Goal: Information Seeking & Learning: Check status

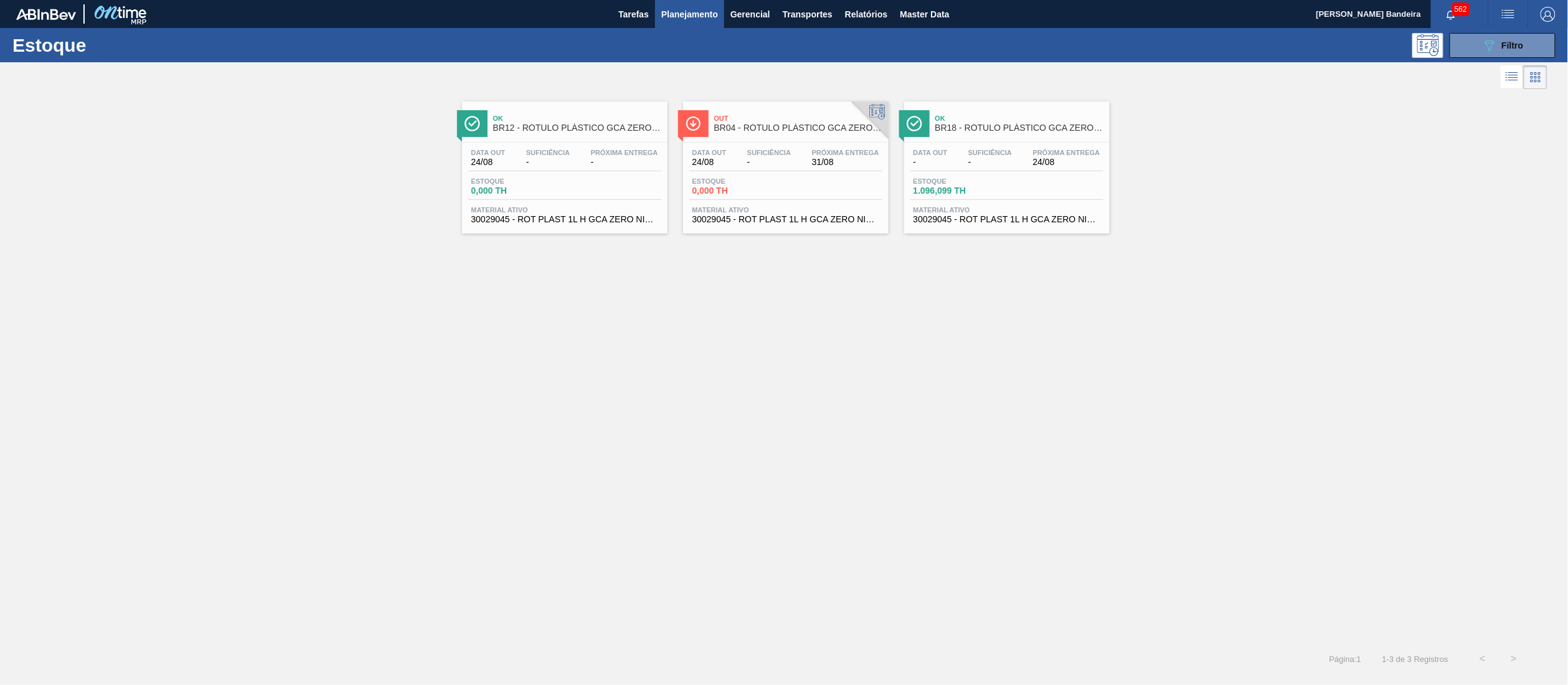
click at [1501, 61] on div "Estoque 089F7B8B-B2A5-4AFE-B5C0-19BA573D28AC Filtro" at bounding box center [784, 45] width 1568 height 34
click at [1486, 53] on button "089F7B8B-B2A5-4AFE-B5C0-19BA573D28AC Filtro" at bounding box center [1502, 46] width 106 height 25
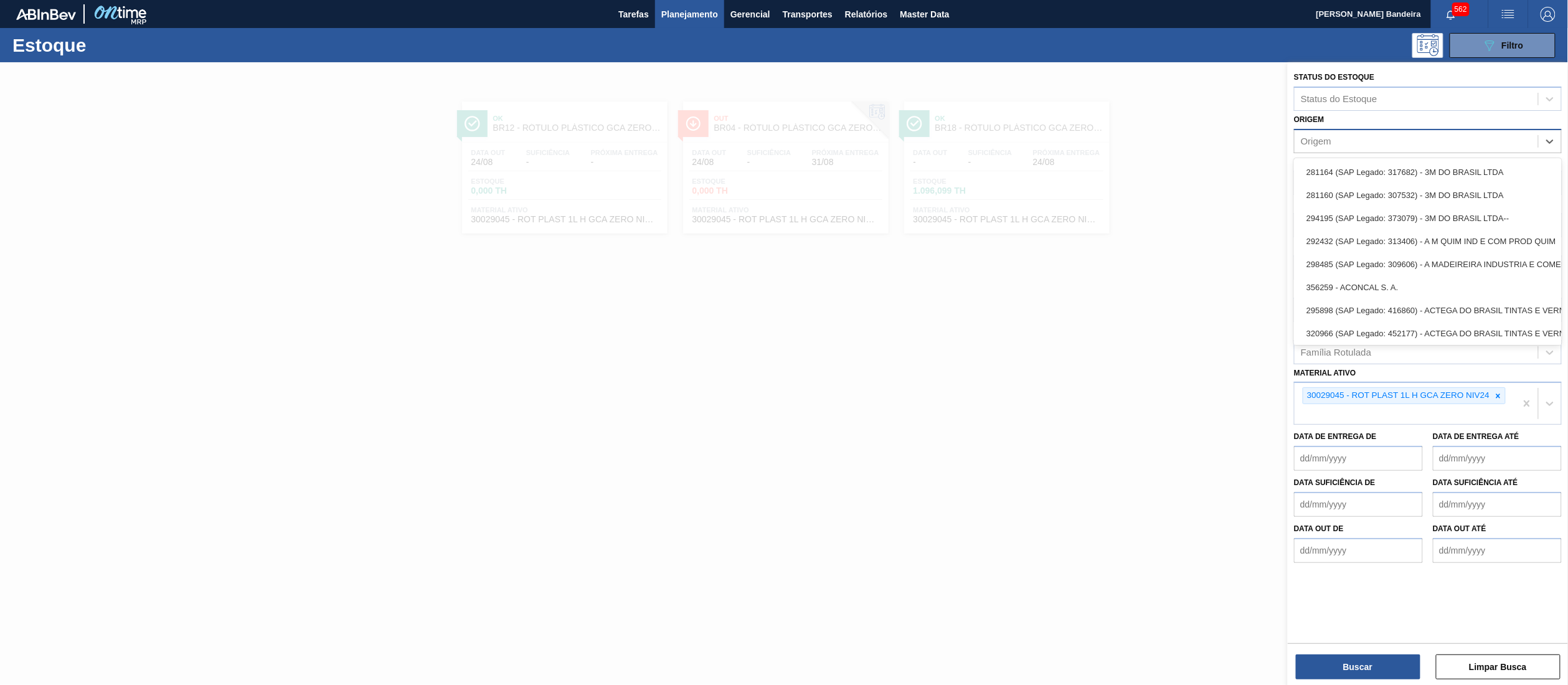
click at [1307, 141] on div "Origem" at bounding box center [1316, 141] width 31 height 11
paste input "382068"
type input "382068"
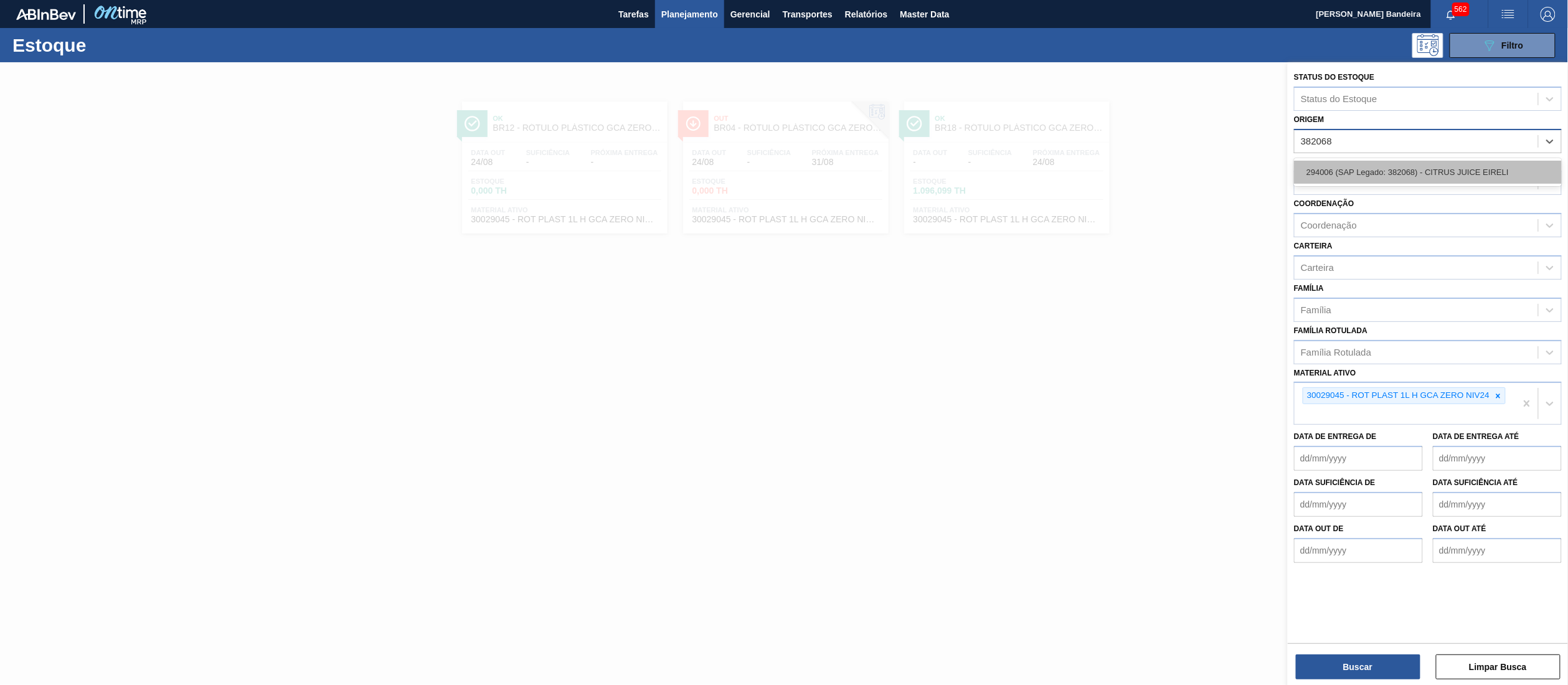
click at [1353, 181] on div "294006 (SAP Legado: 382068) - CITRUS JUICE EIRELI" at bounding box center [1428, 172] width 268 height 23
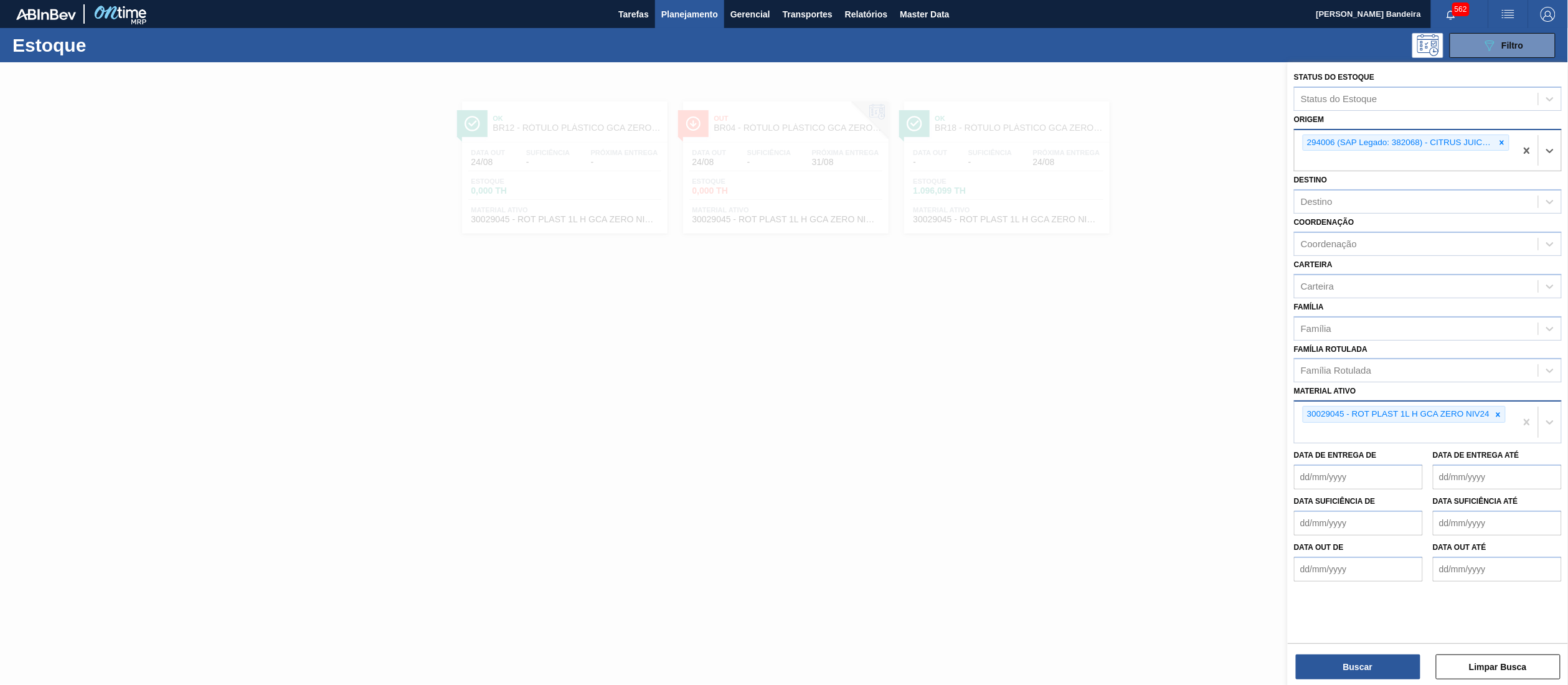
click at [1491, 408] on div "30029045 - ROT PLAST 1L H GCA ZERO NIV24" at bounding box center [1398, 415] width 188 height 15
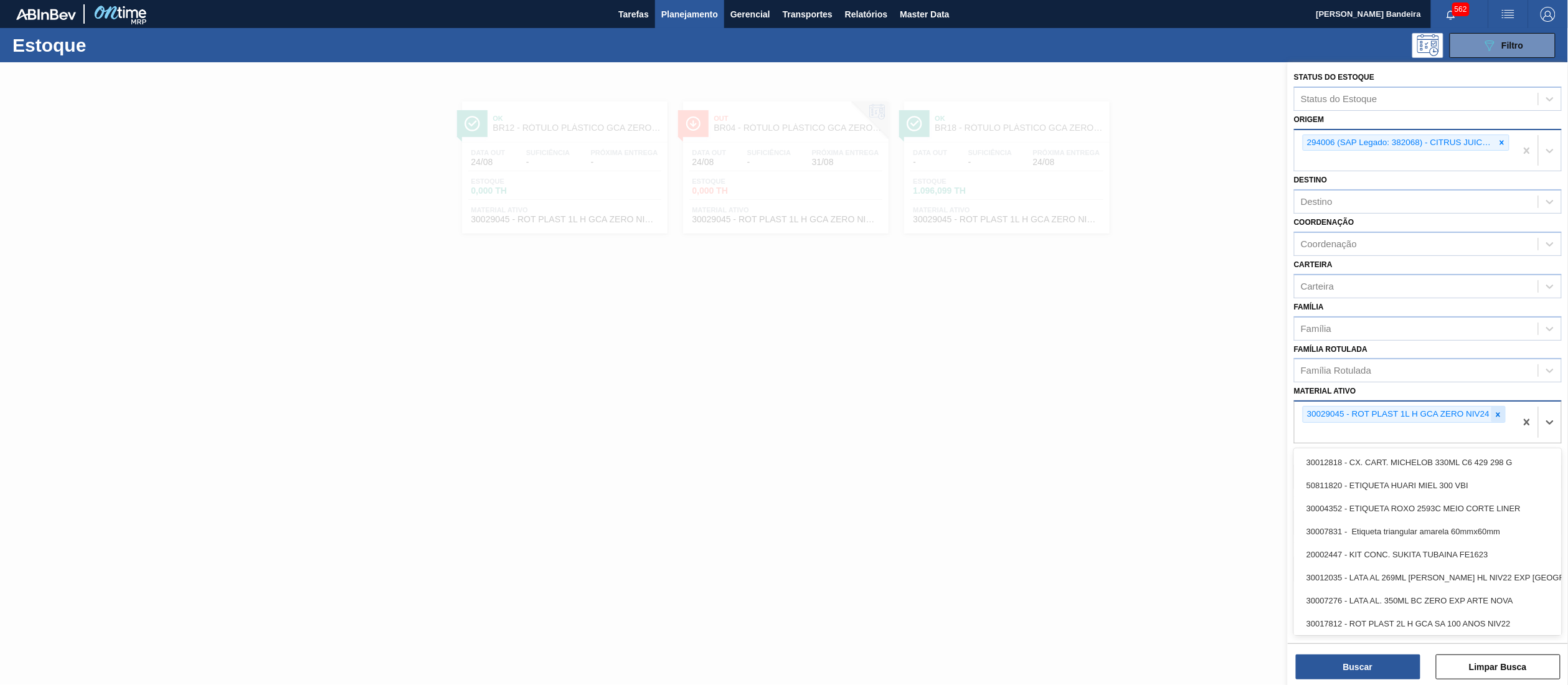
click at [1496, 411] on icon at bounding box center [1498, 415] width 8 height 8
click at [1333, 211] on div "Destino" at bounding box center [1428, 201] width 268 height 24
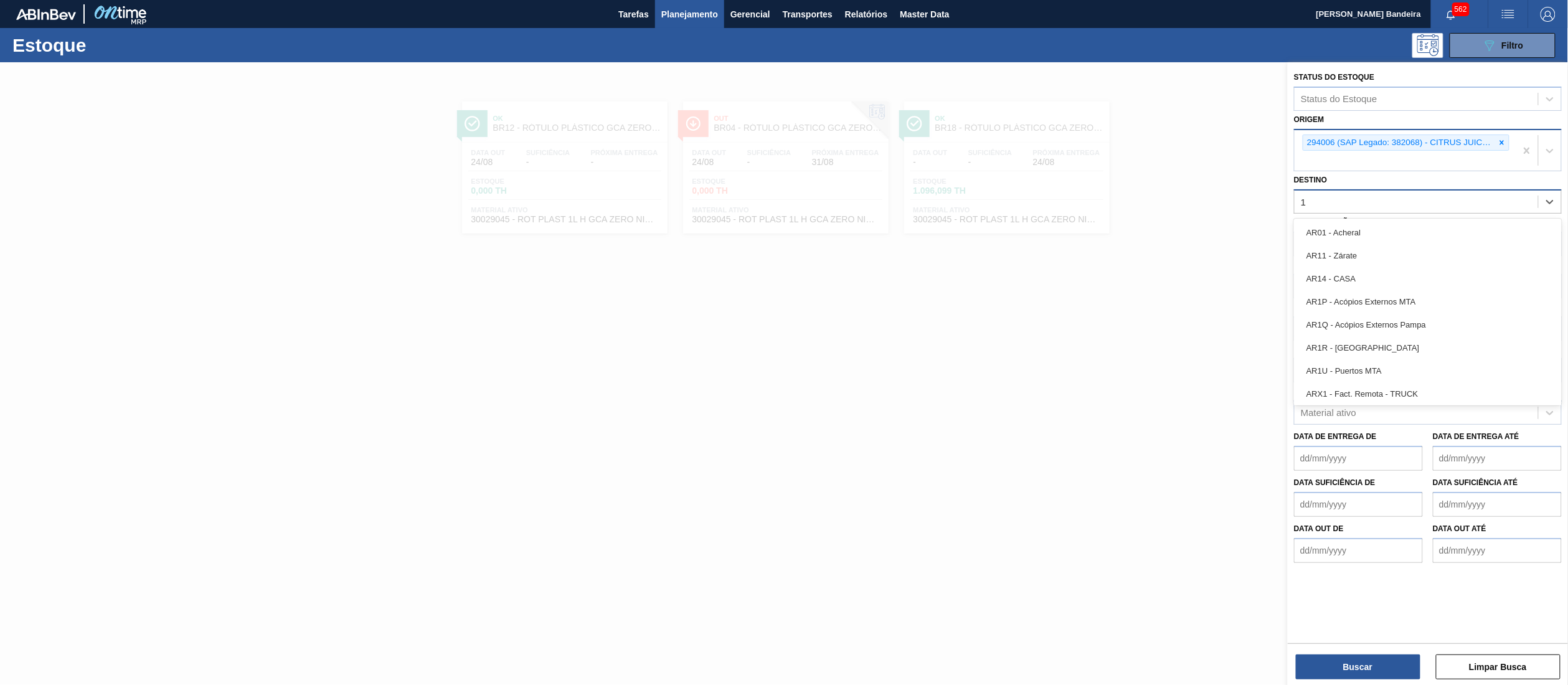
type input "17"
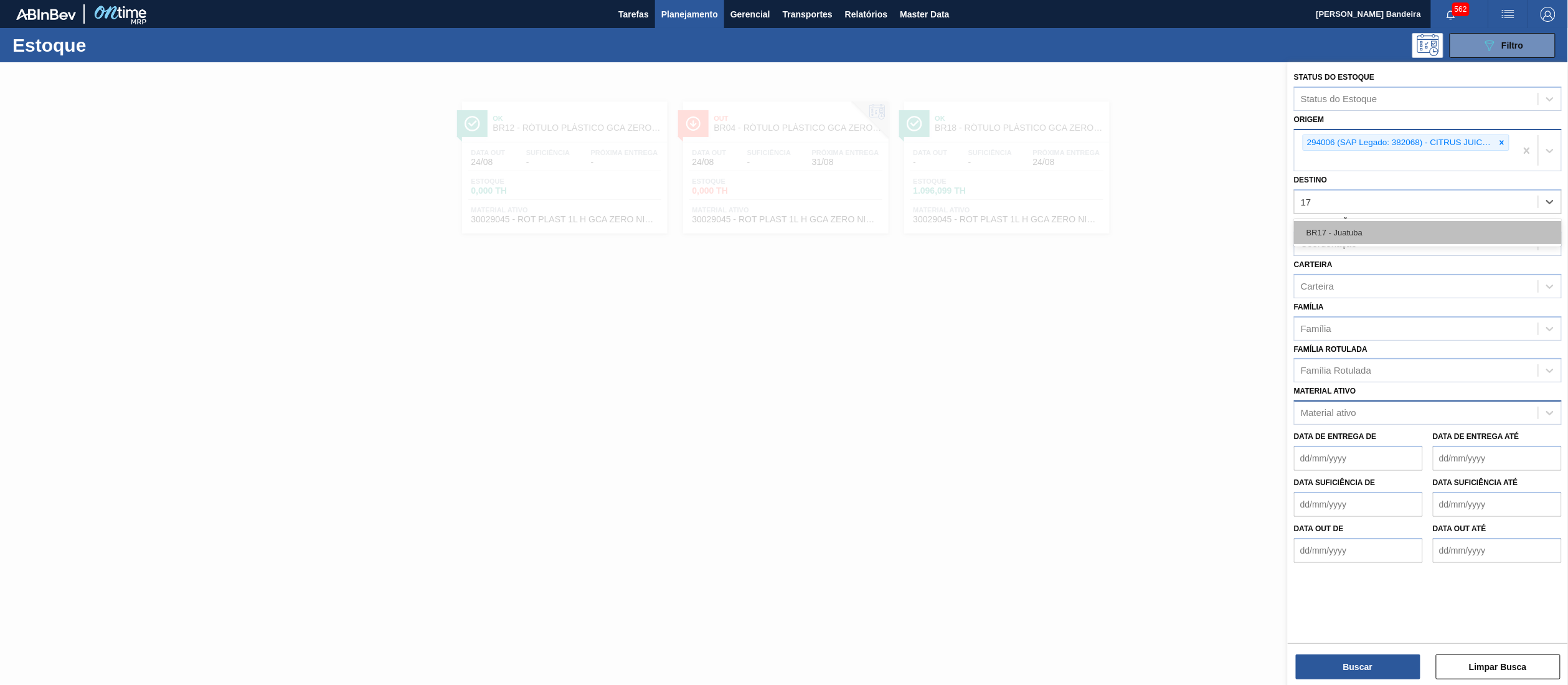
click at [1383, 233] on div "BR17 - Juatuba" at bounding box center [1428, 232] width 268 height 23
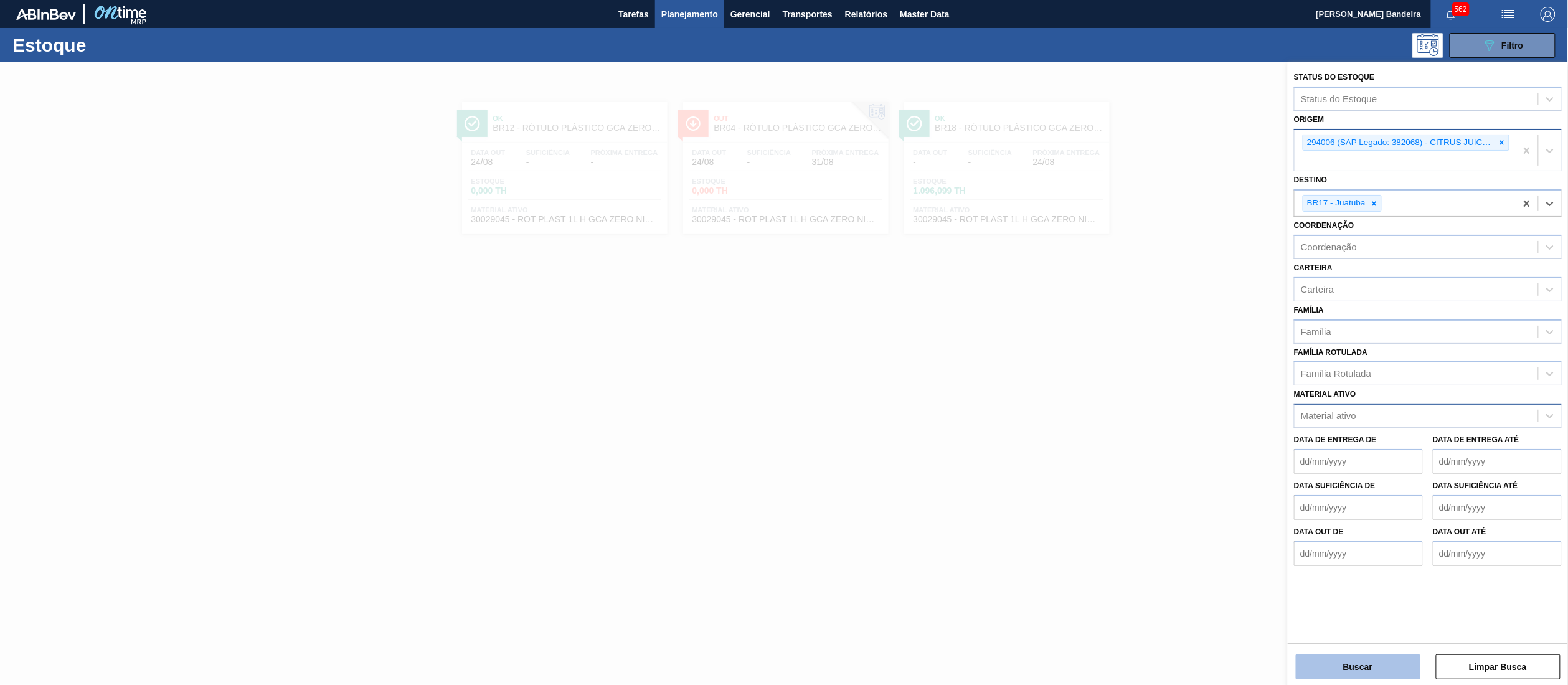
click at [1361, 662] on button "Buscar" at bounding box center [1358, 667] width 124 height 25
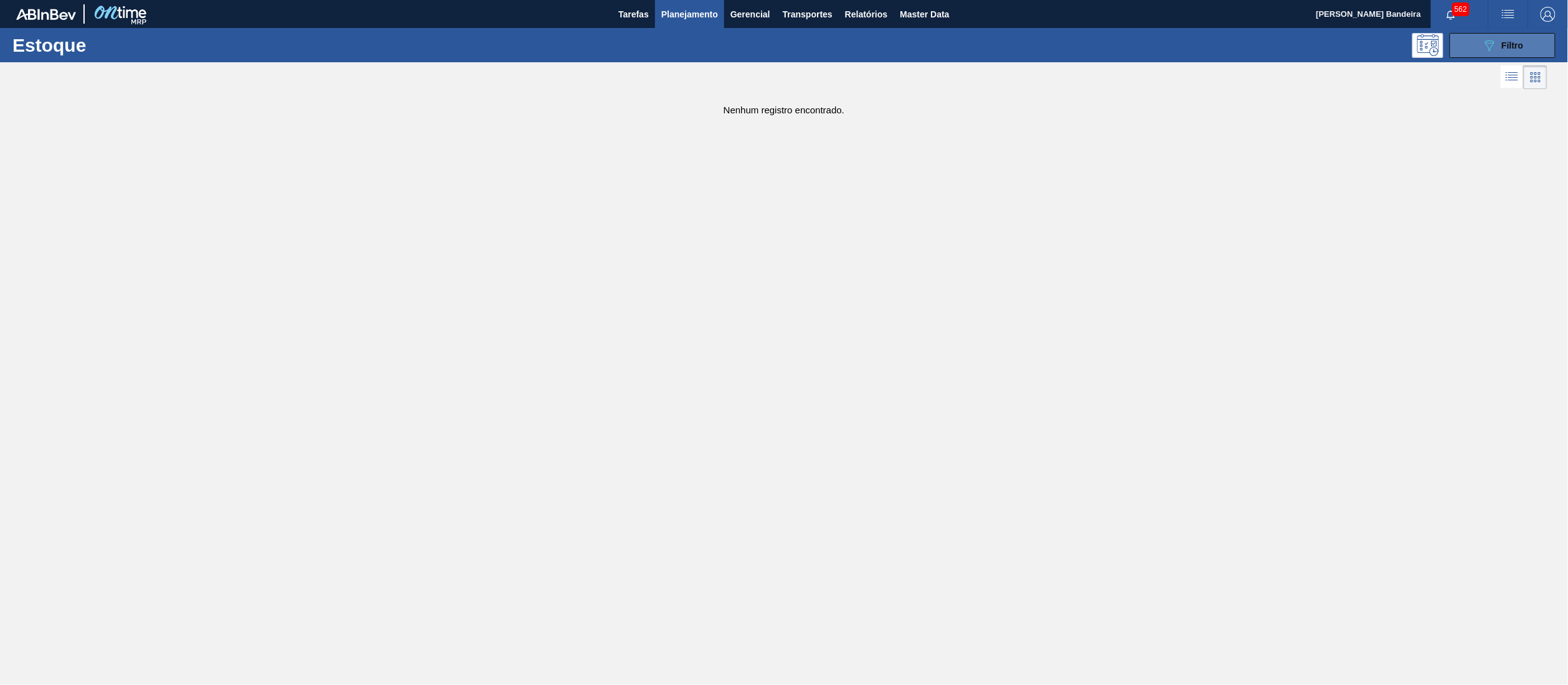
click at [1520, 34] on button "089F7B8B-B2A5-4AFE-B5C0-19BA573D28AC Filtro" at bounding box center [1502, 46] width 106 height 25
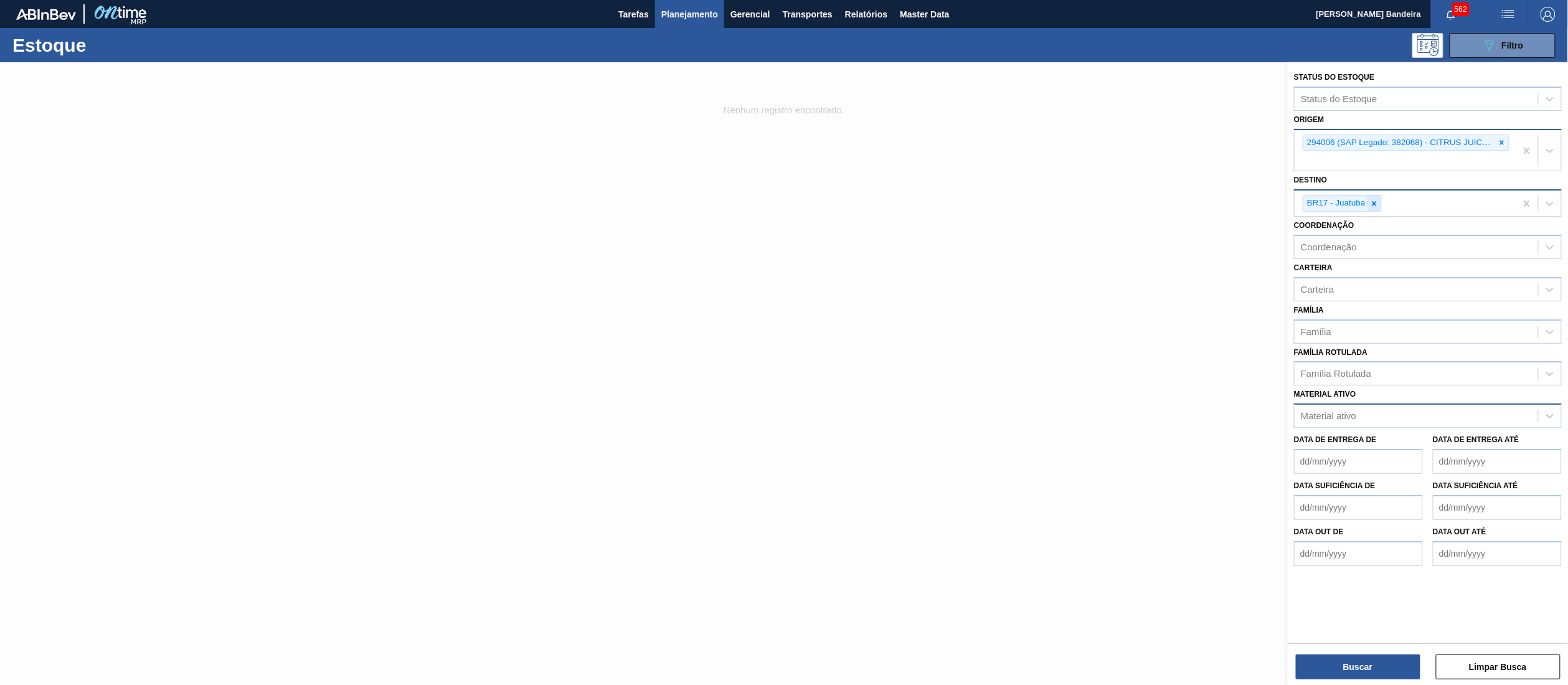
click at [1374, 195] on div at bounding box center [1375, 203] width 14 height 15
click at [1340, 663] on button "Buscar" at bounding box center [1358, 667] width 124 height 25
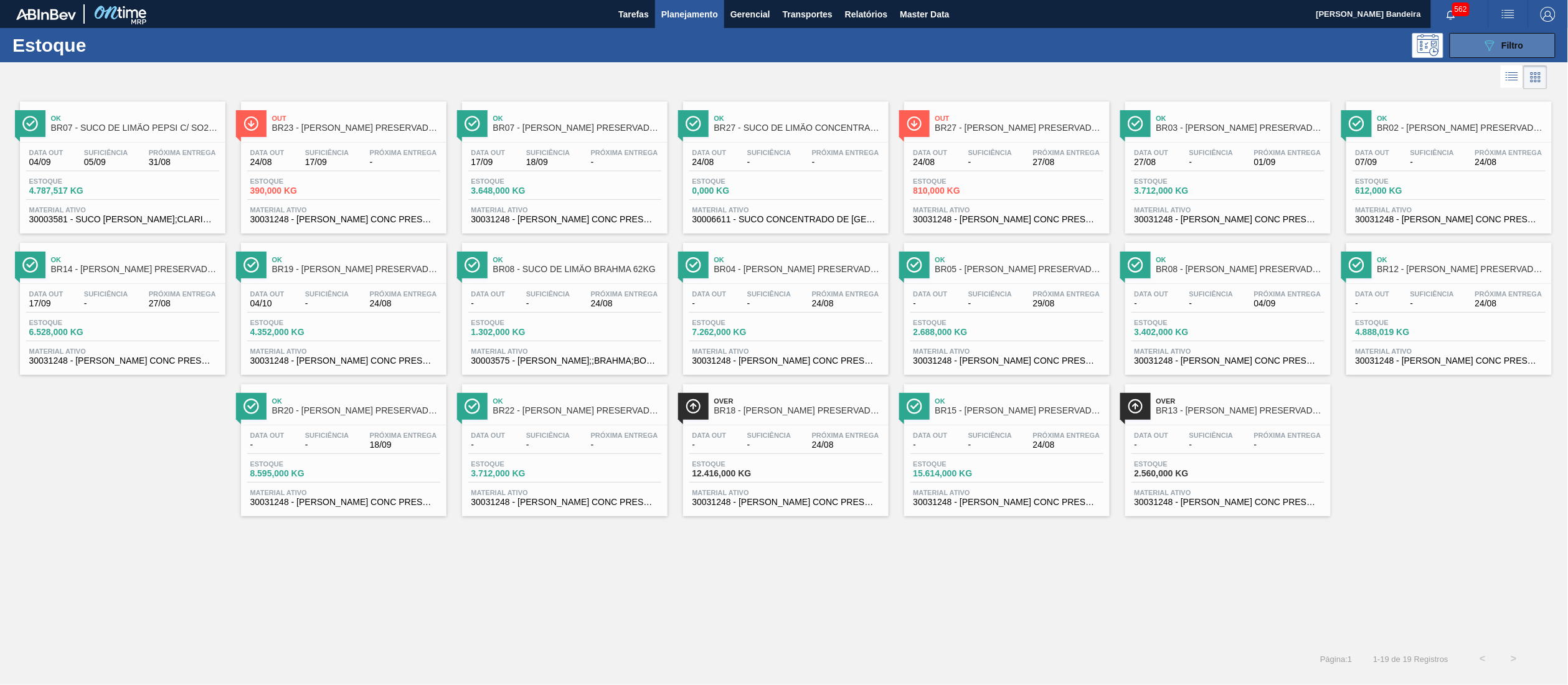
click at [1513, 38] on div "089F7B8B-B2A5-4AFE-B5C0-19BA573D28AC Filtro" at bounding box center [1503, 45] width 42 height 15
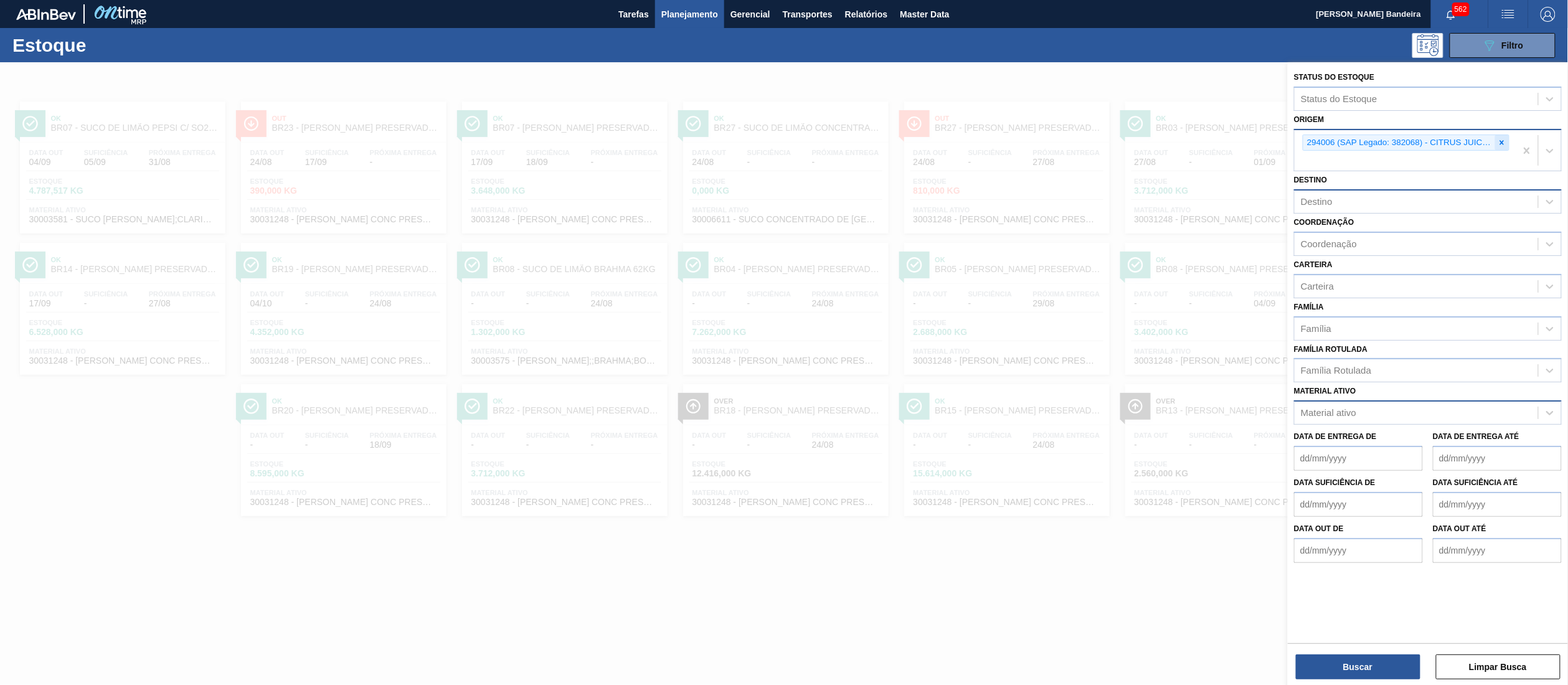
click at [1499, 142] on icon at bounding box center [1502, 142] width 8 height 8
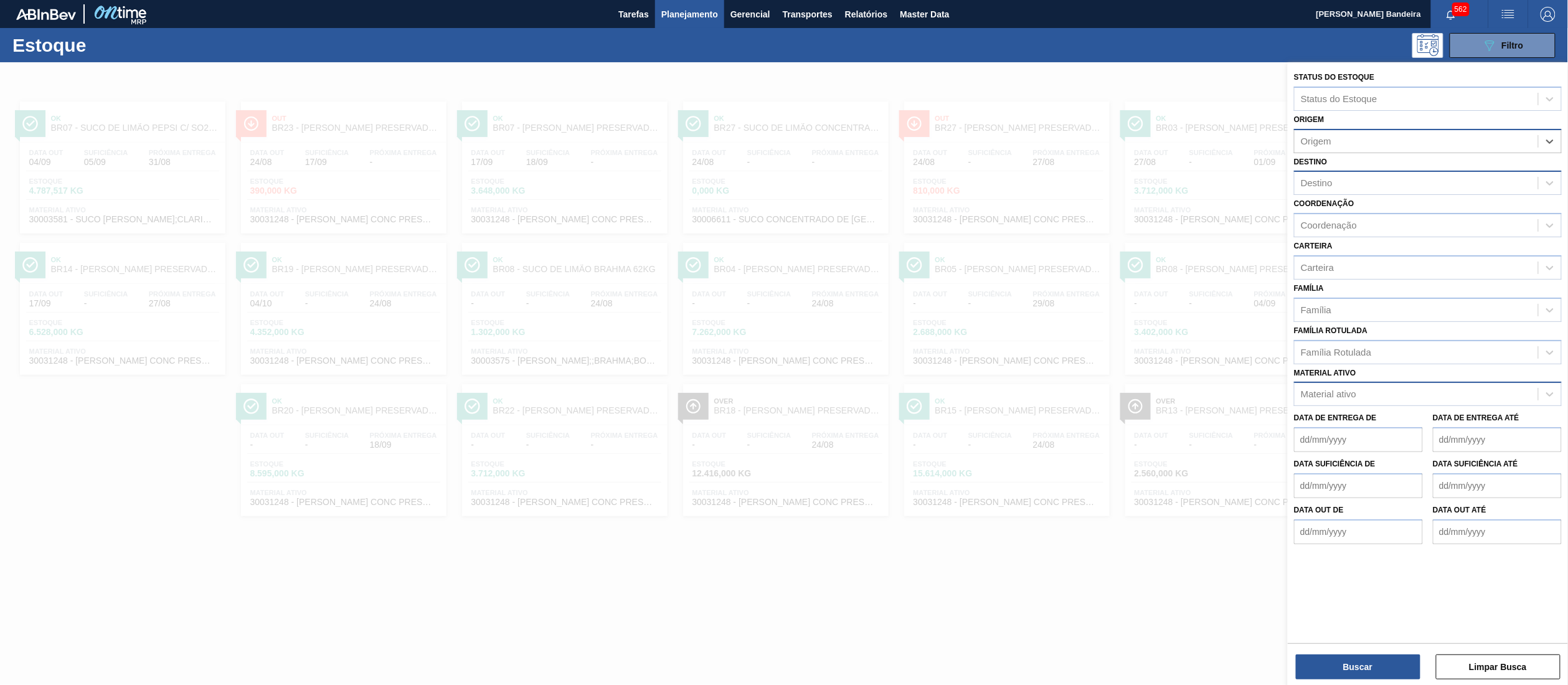
paste input "295205"
type input "295205"
click at [1472, 168] on div "295205 (SAP Legado: 329346) - GOLDEN SUCOS LTDA" at bounding box center [1428, 172] width 268 height 23
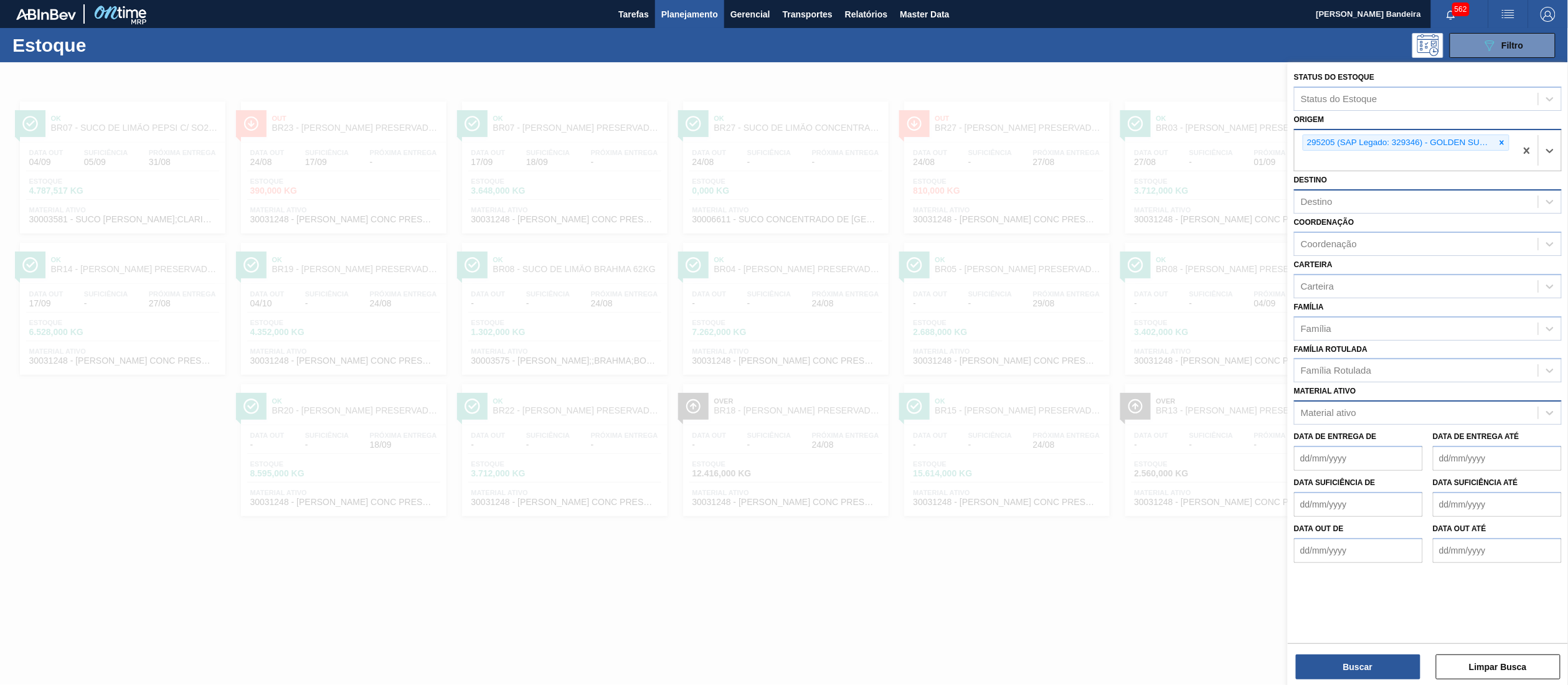
paste input "295205"
type input "295205"
click at [1455, 299] on div "Família Família" at bounding box center [1428, 319] width 268 height 42
click at [1502, 141] on icon at bounding box center [1503, 143] width 5 height 5
paste input "382068"
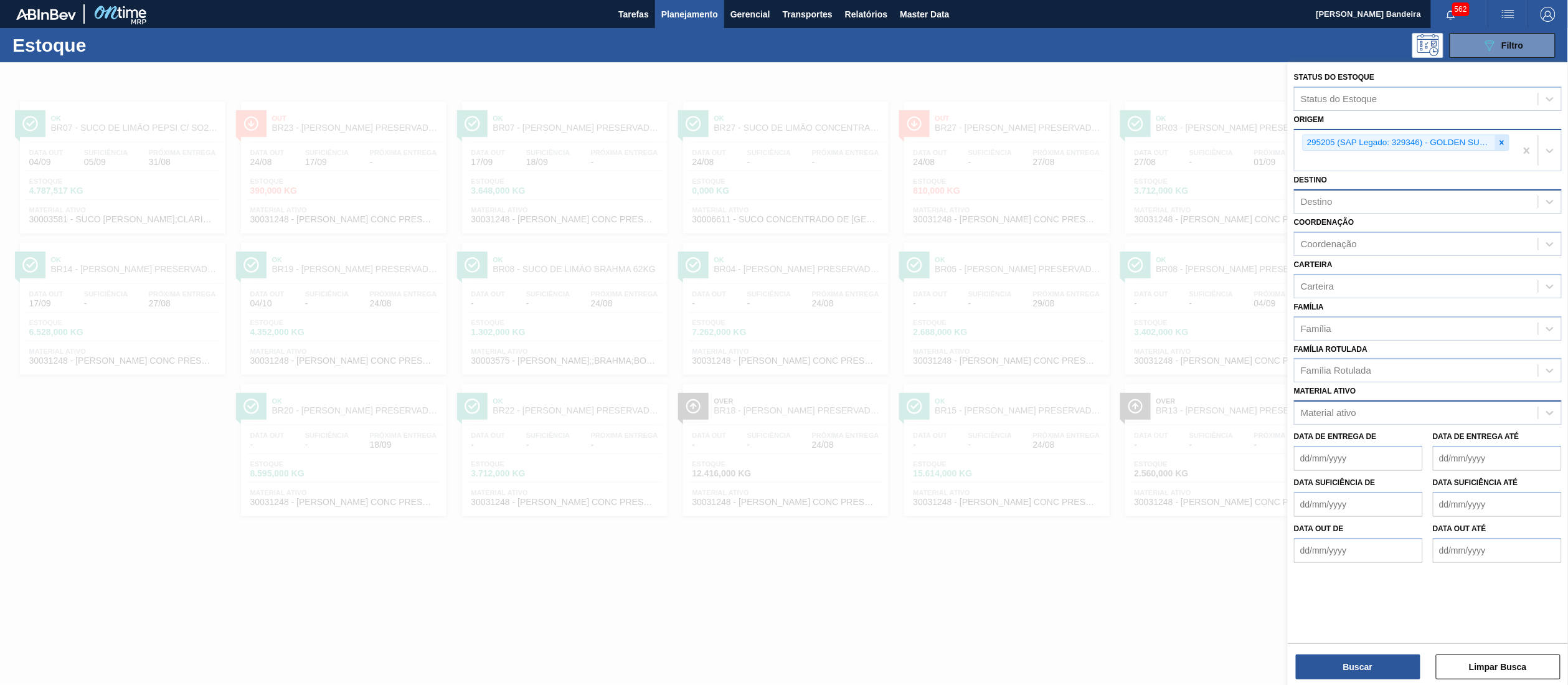
type input "382068"
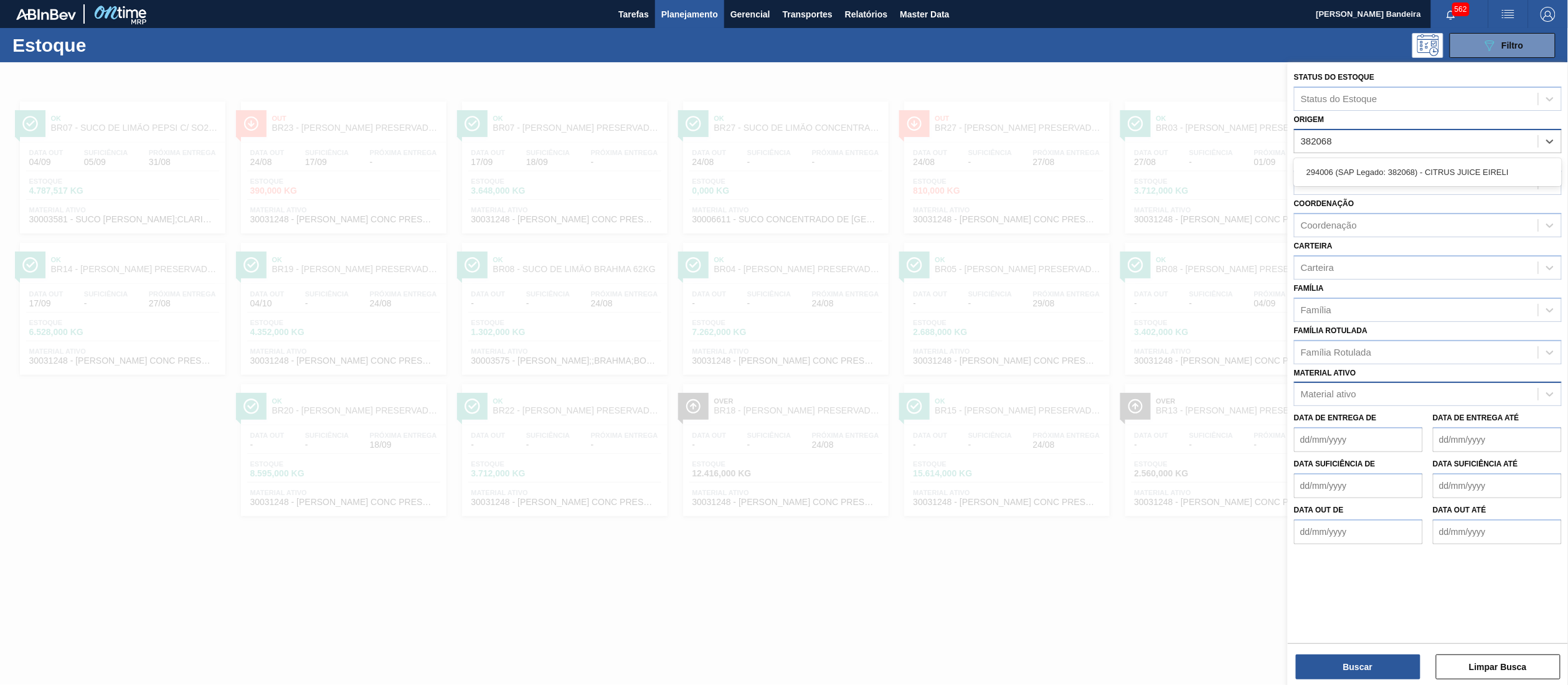
click at [1471, 167] on div "294006 (SAP Legado: 382068) - CITRUS JUICE EIRELI" at bounding box center [1428, 172] width 268 height 23
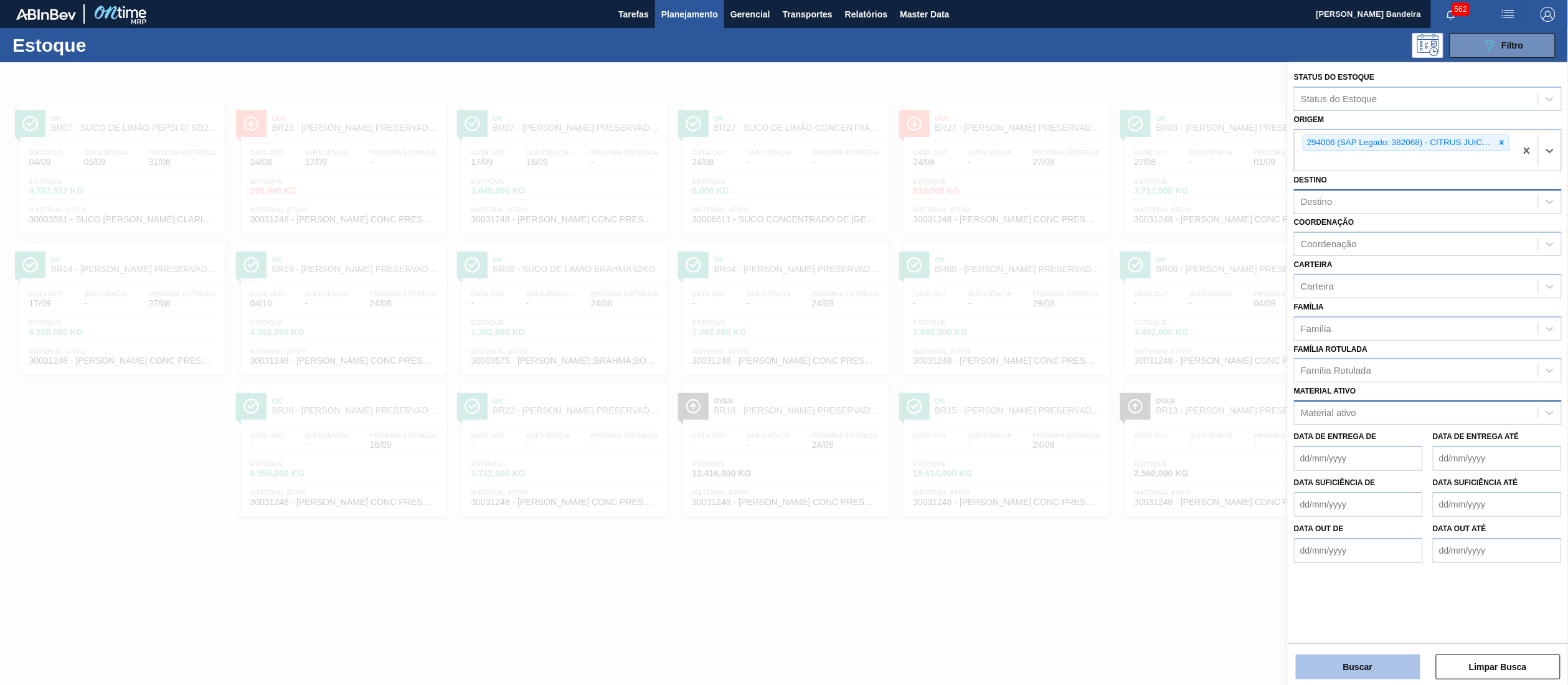
click at [1332, 673] on button "Buscar" at bounding box center [1358, 667] width 124 height 25
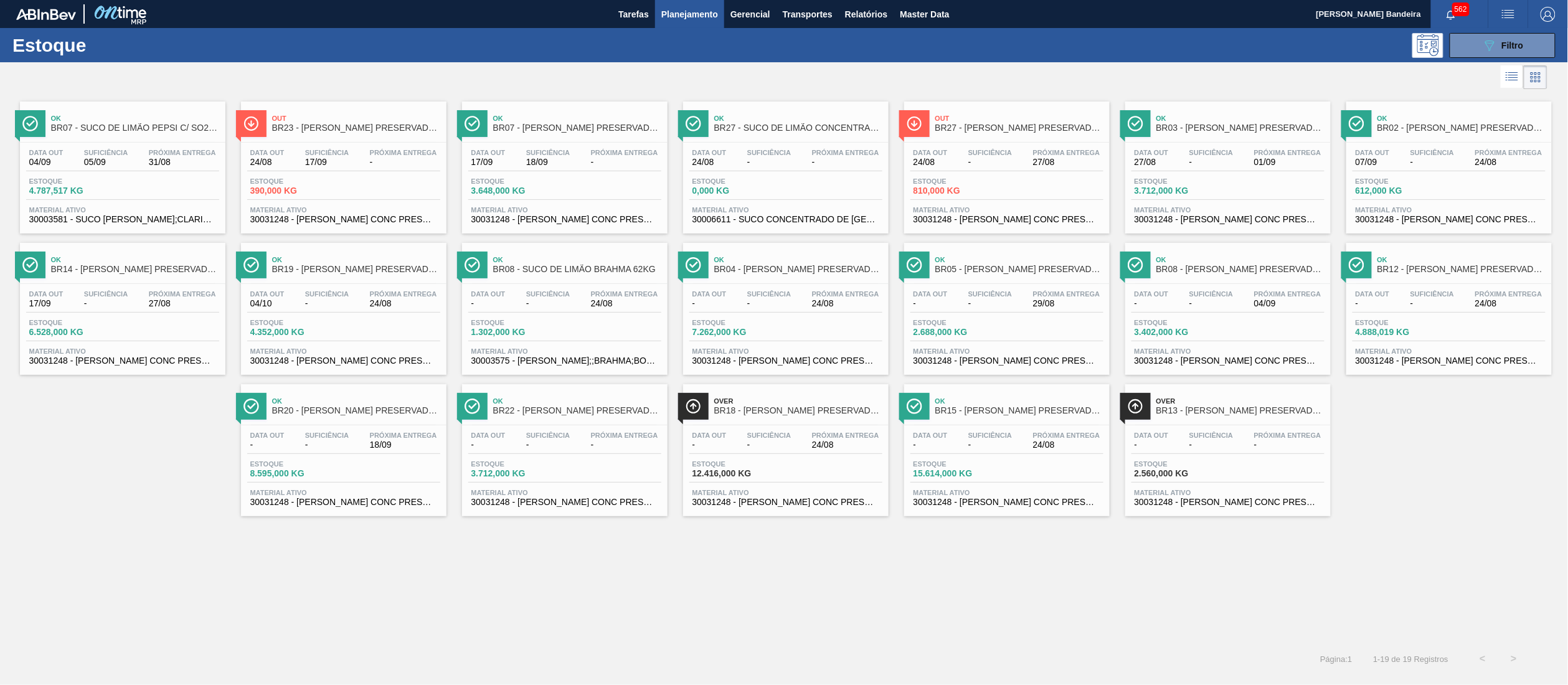
click at [165, 218] on span "30003581 - SUCO [PERSON_NAME];CLARIFIC.C/SO2;PEPSI;" at bounding box center [123, 219] width 187 height 9
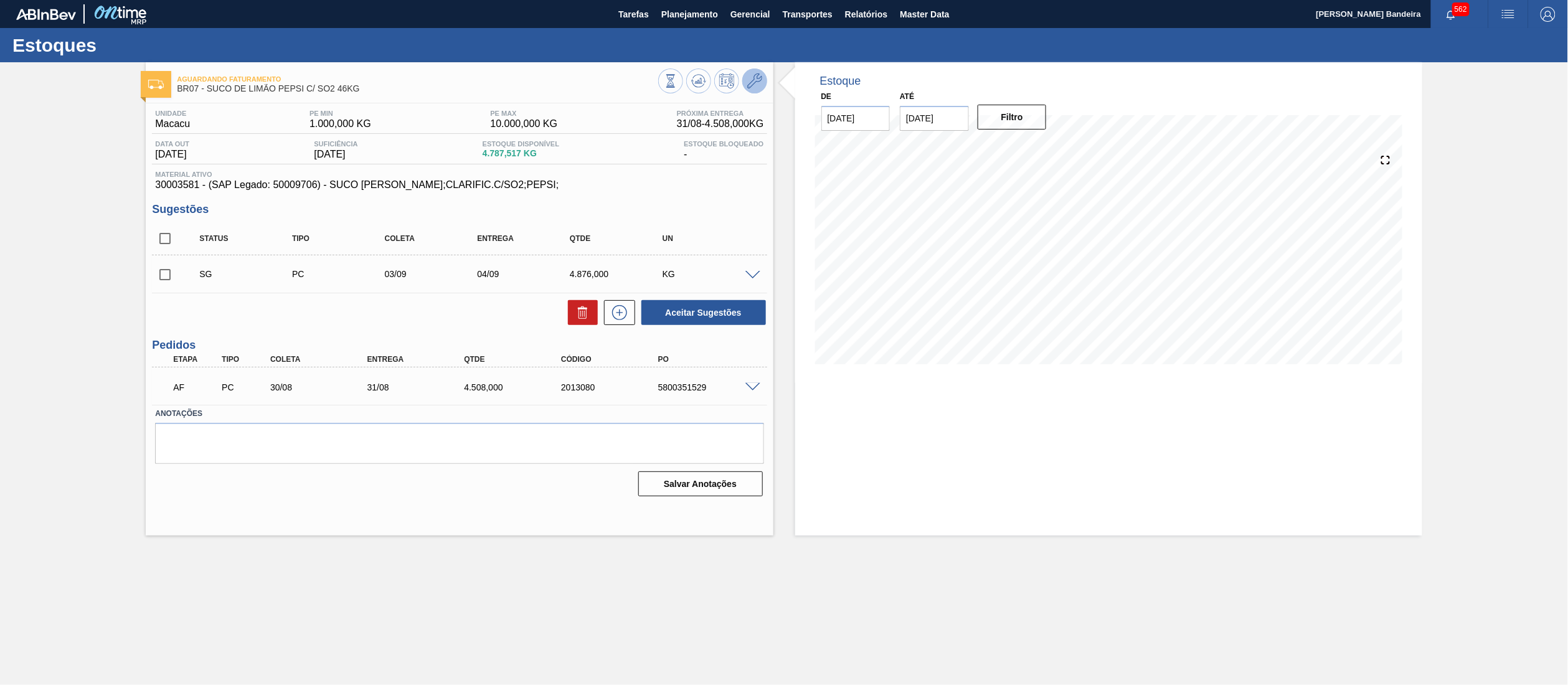
click at [759, 83] on icon at bounding box center [754, 80] width 15 height 15
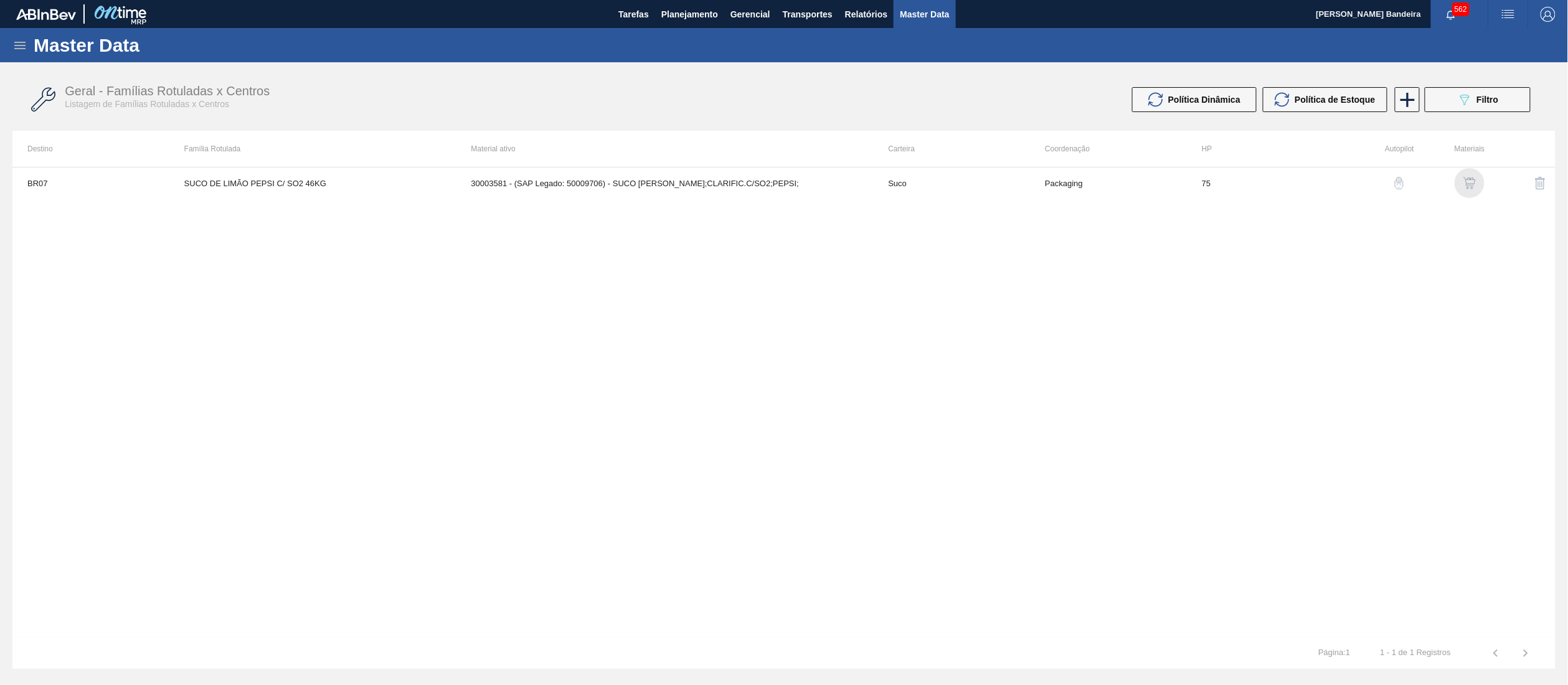
click at [1471, 181] on img "button" at bounding box center [1470, 183] width 12 height 12
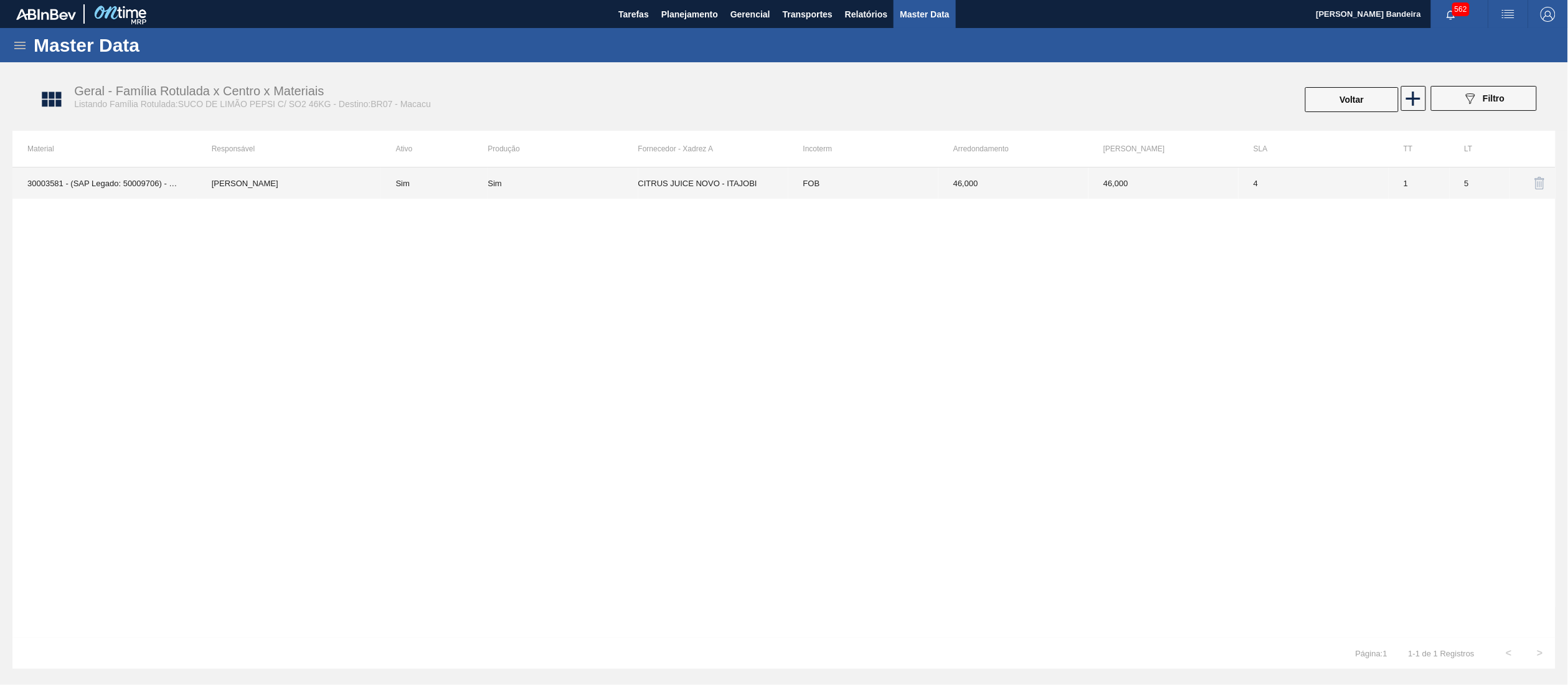
click at [853, 194] on td "FOB" at bounding box center [863, 183] width 150 height 31
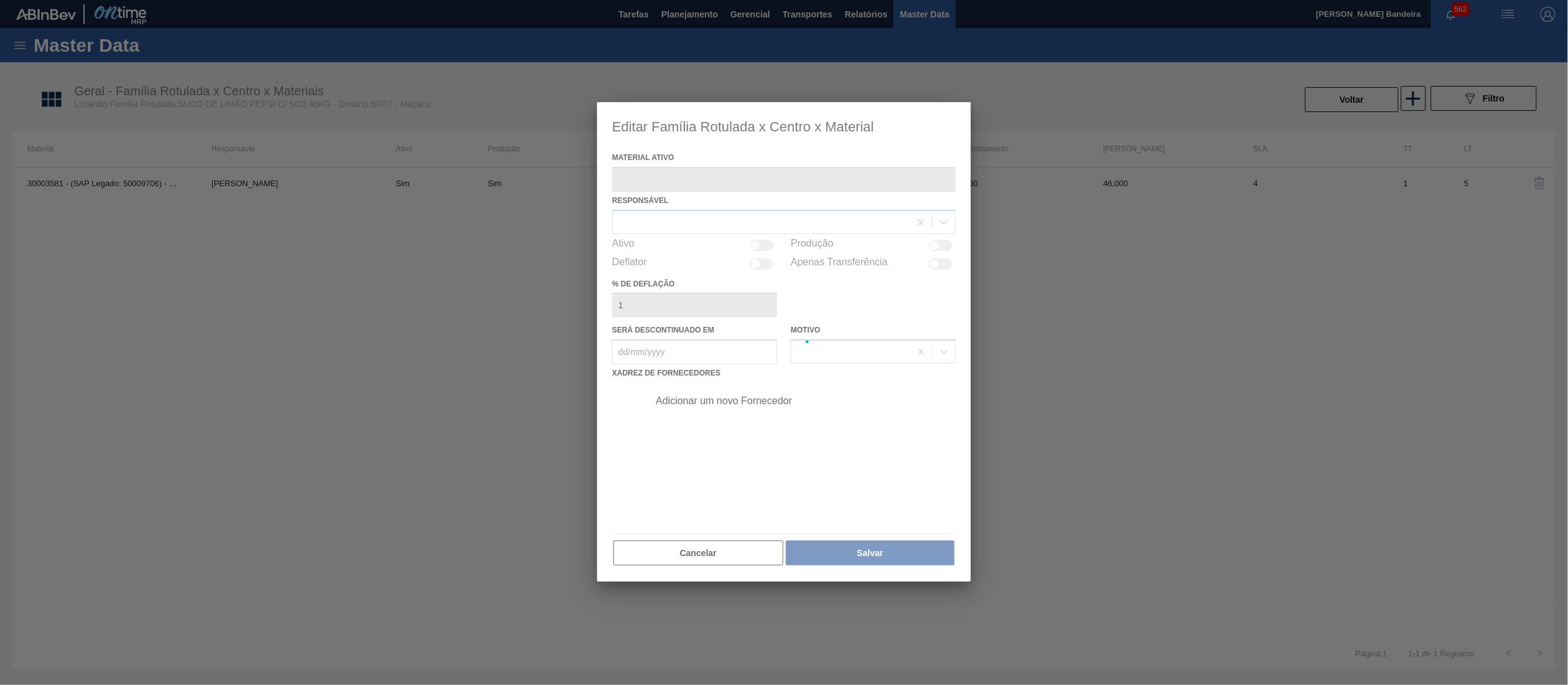
type ativo "30003581 - (SAP Legado: 50009706) - SUCO [PERSON_NAME];CLARIFIC.C/SO2;PEPSI;"
checkbox input "true"
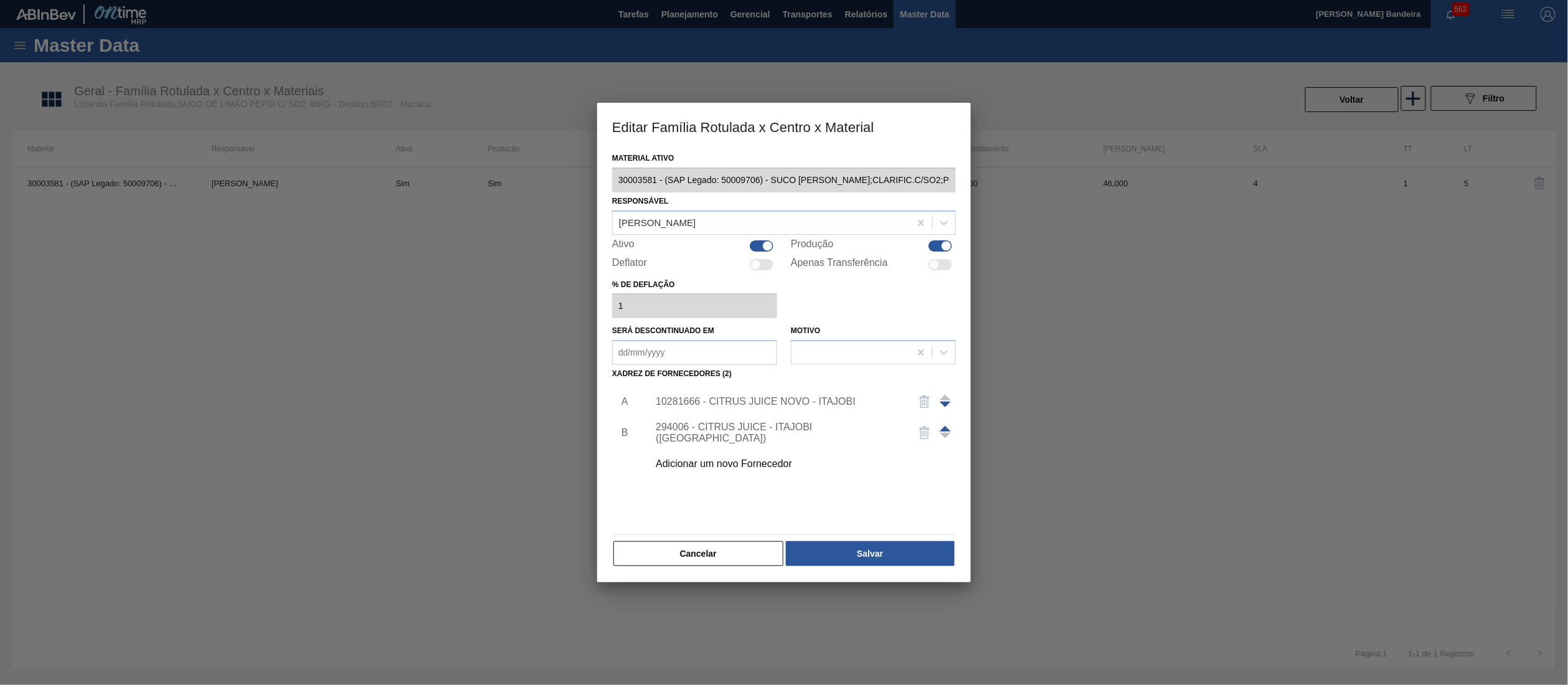
click at [689, 403] on div "10281666 - CITRUS JUICE NOVO - ITAJOBI" at bounding box center [778, 402] width 244 height 12
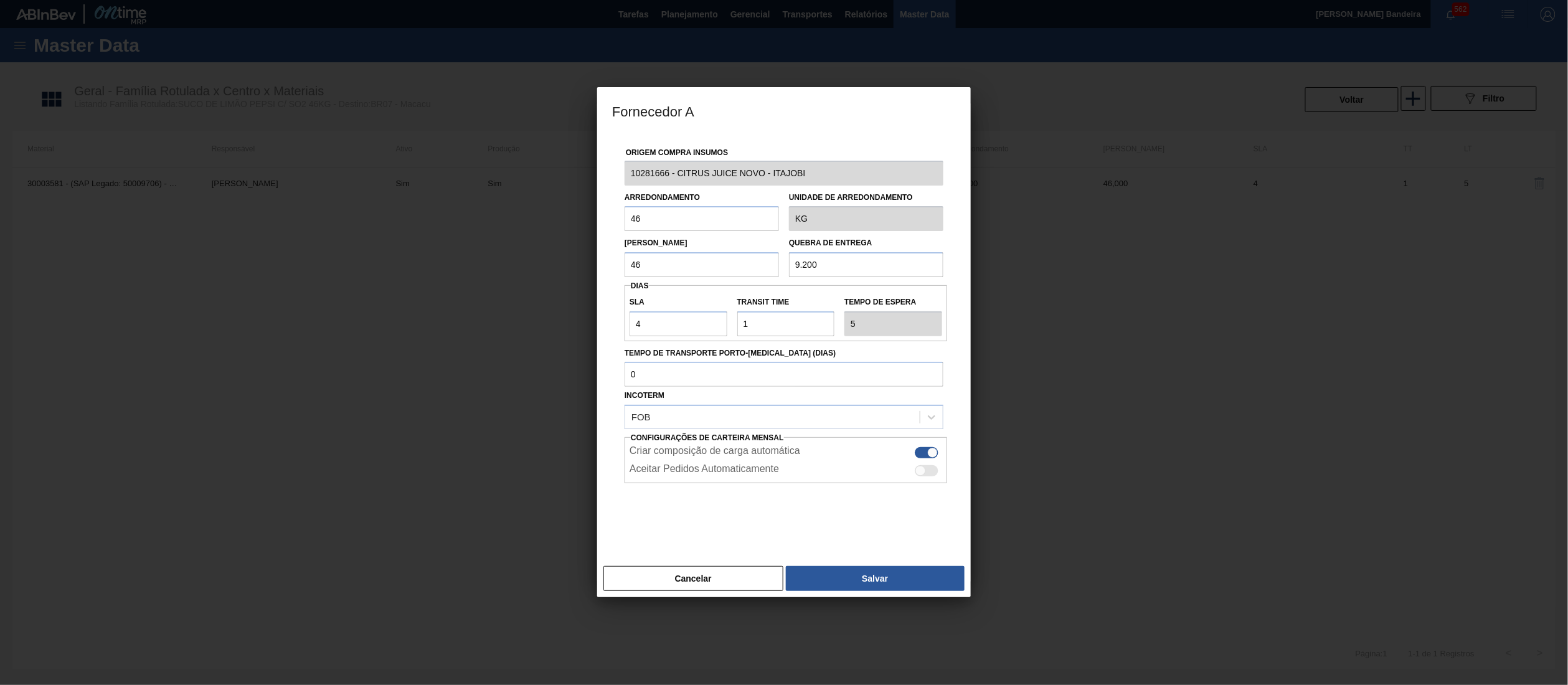
click at [621, 176] on div "10281666 - CITRUS JUICE NOVO - ITAJOBI" at bounding box center [784, 173] width 329 height 25
click at [729, 585] on button "Cancelar" at bounding box center [693, 578] width 180 height 25
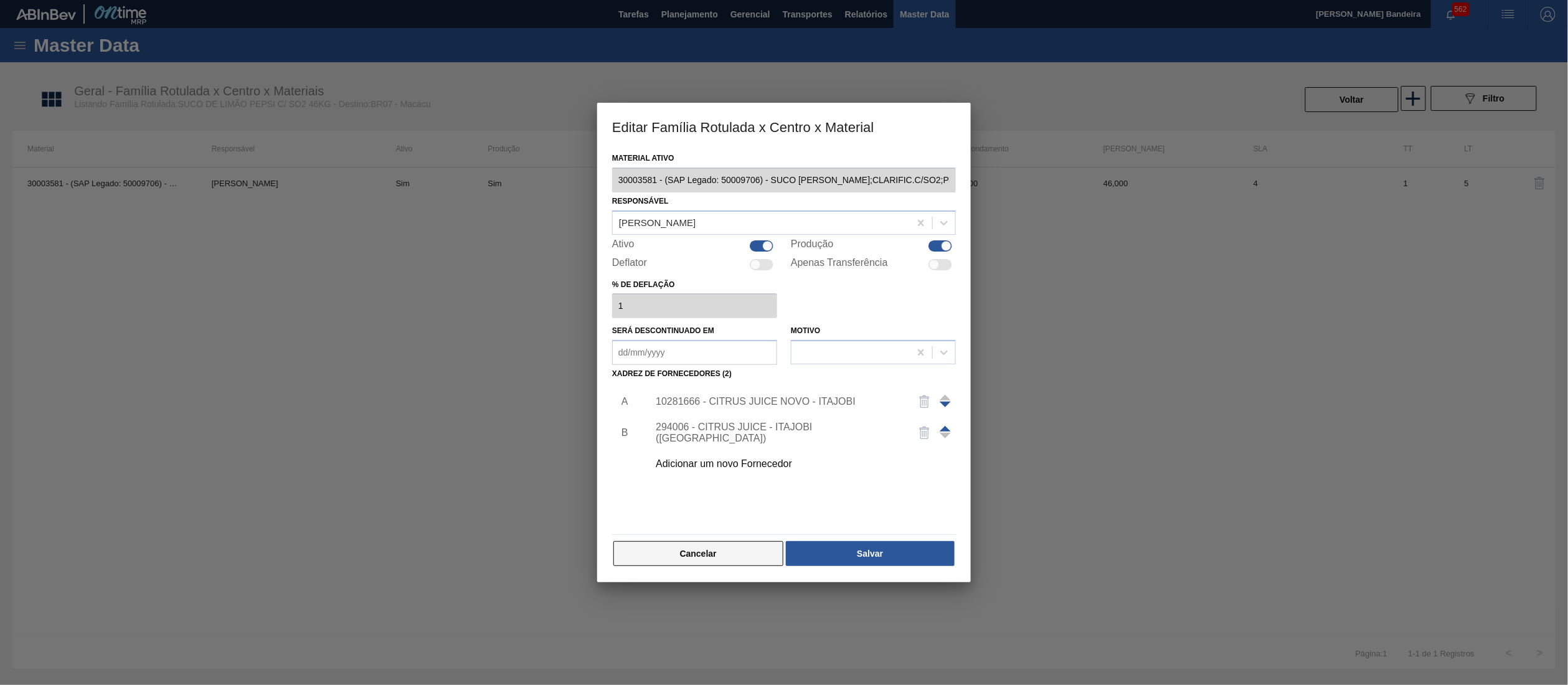
click at [750, 551] on button "Cancelar" at bounding box center [699, 554] width 170 height 25
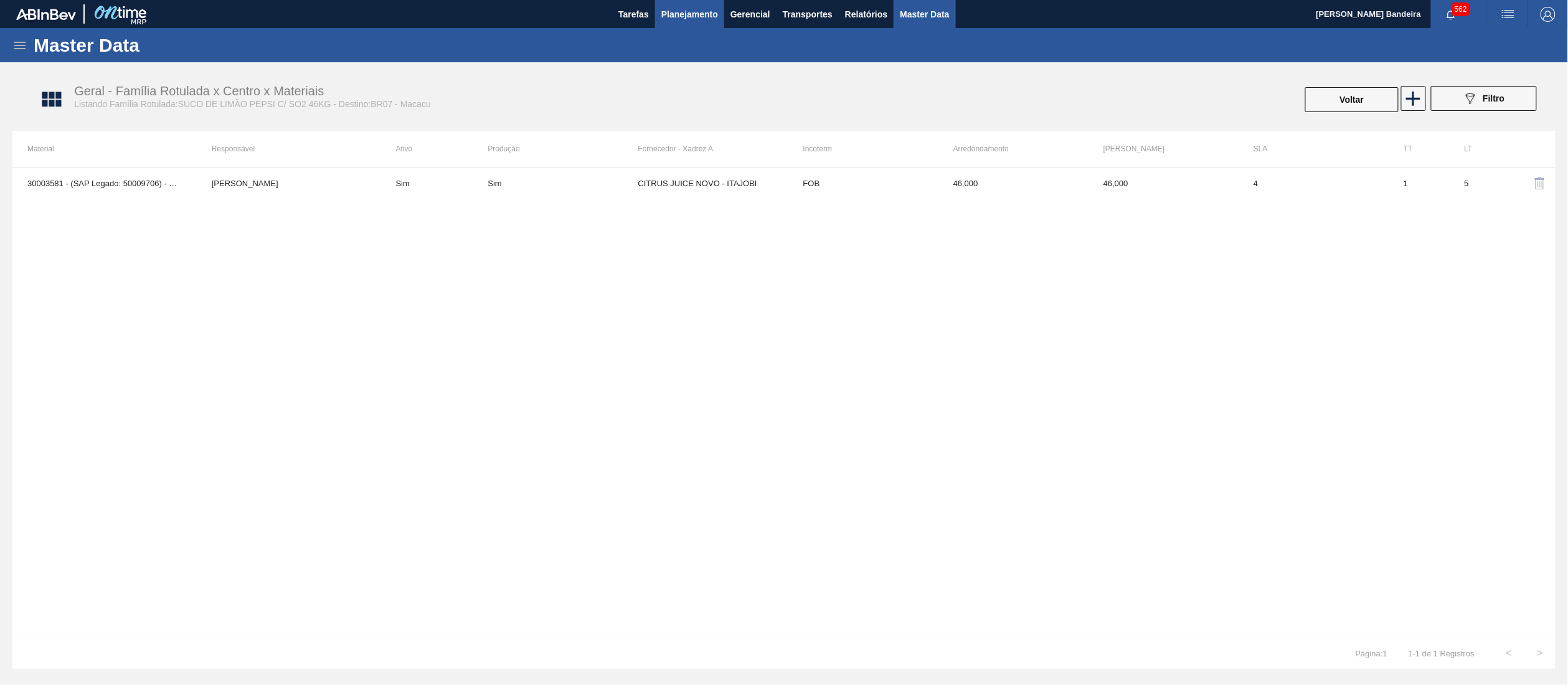
click at [679, 5] on button "Planejamento" at bounding box center [690, 14] width 69 height 28
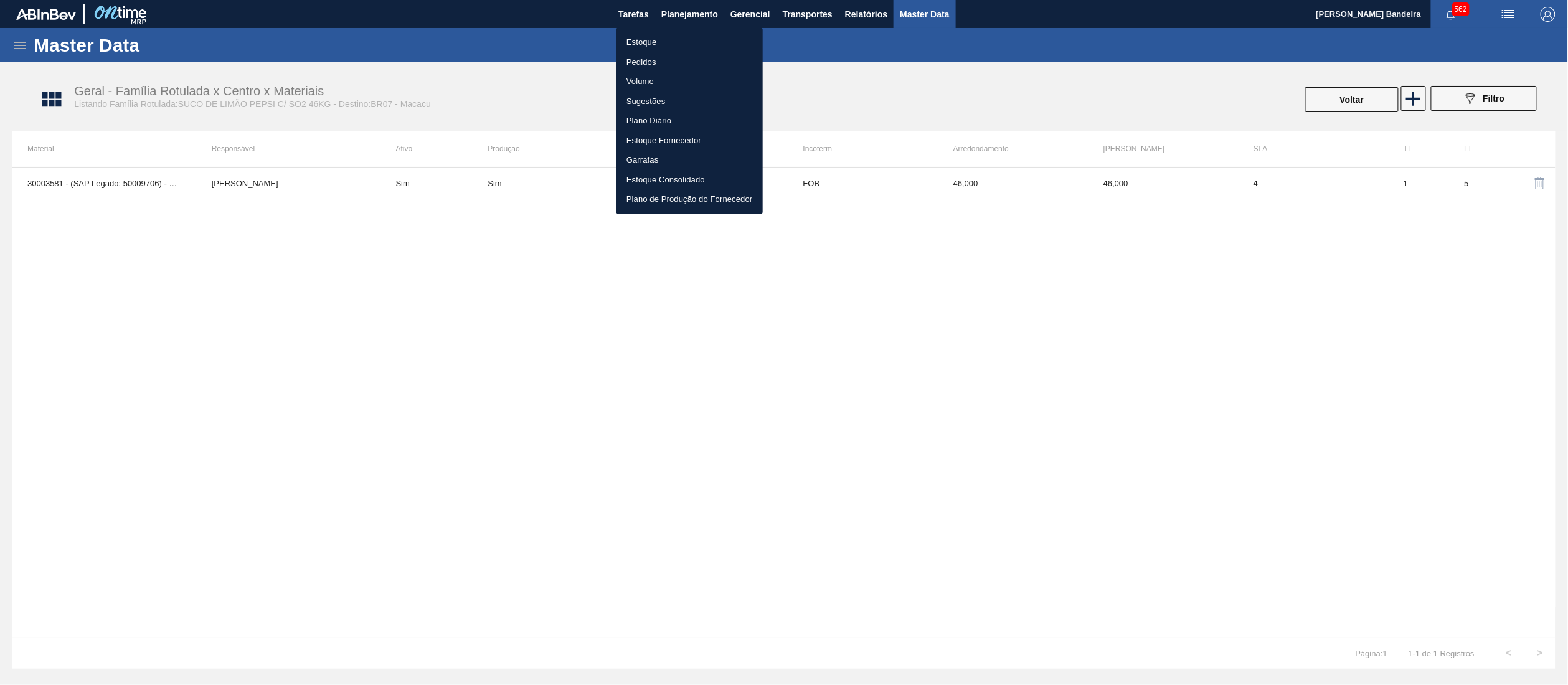
click at [670, 49] on li "Estoque" at bounding box center [690, 42] width 147 height 20
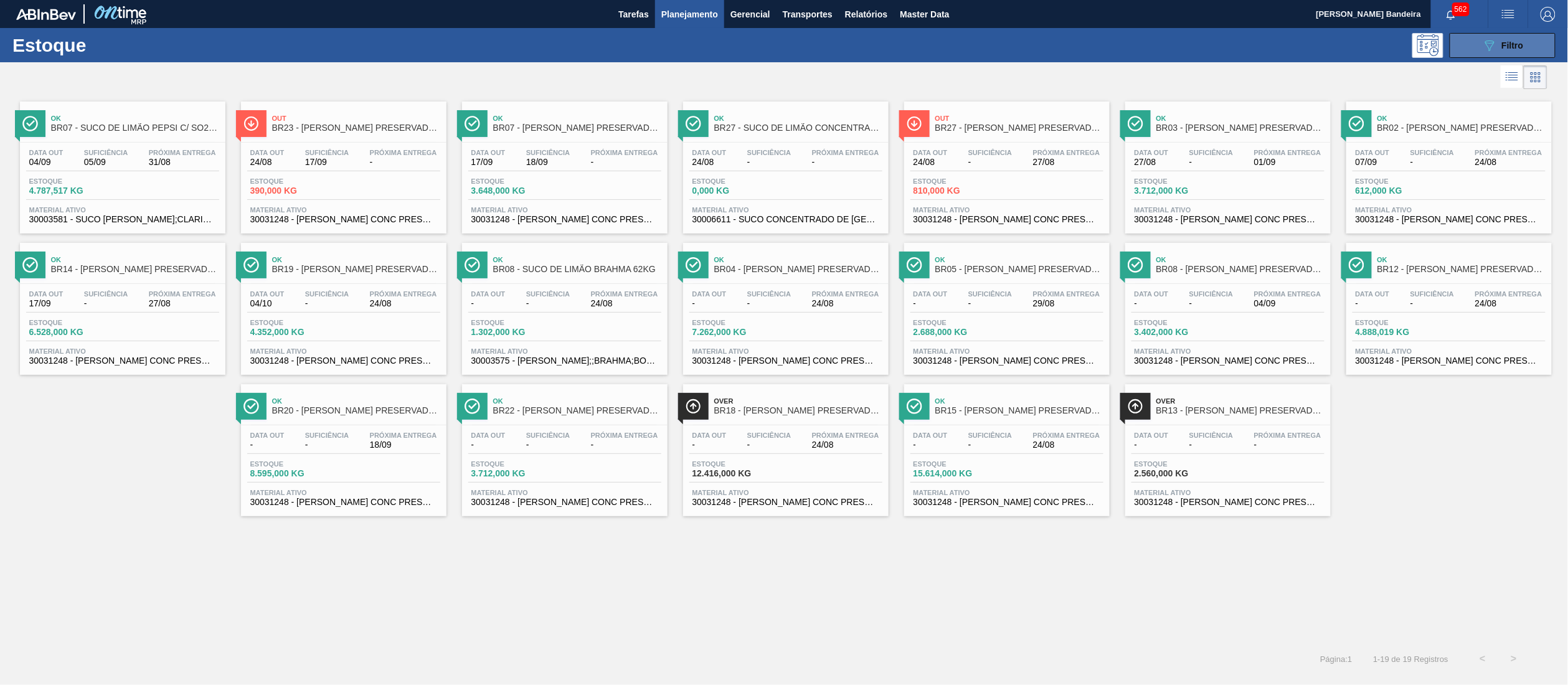
click at [1491, 46] on icon "089F7B8B-B2A5-4AFE-B5C0-19BA573D28AC" at bounding box center [1489, 45] width 15 height 15
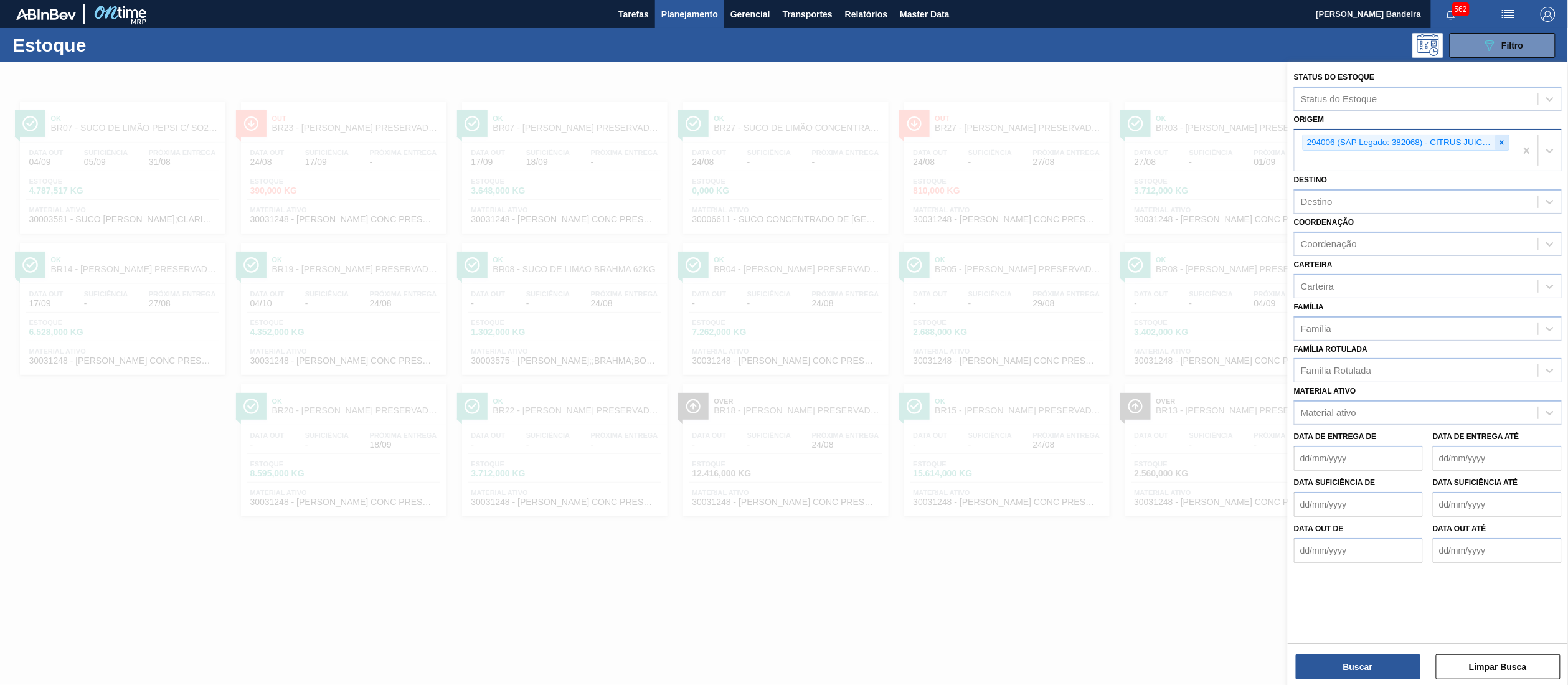
click at [1501, 146] on icon at bounding box center [1502, 142] width 8 height 8
paste input "10281666"
type input "10281666"
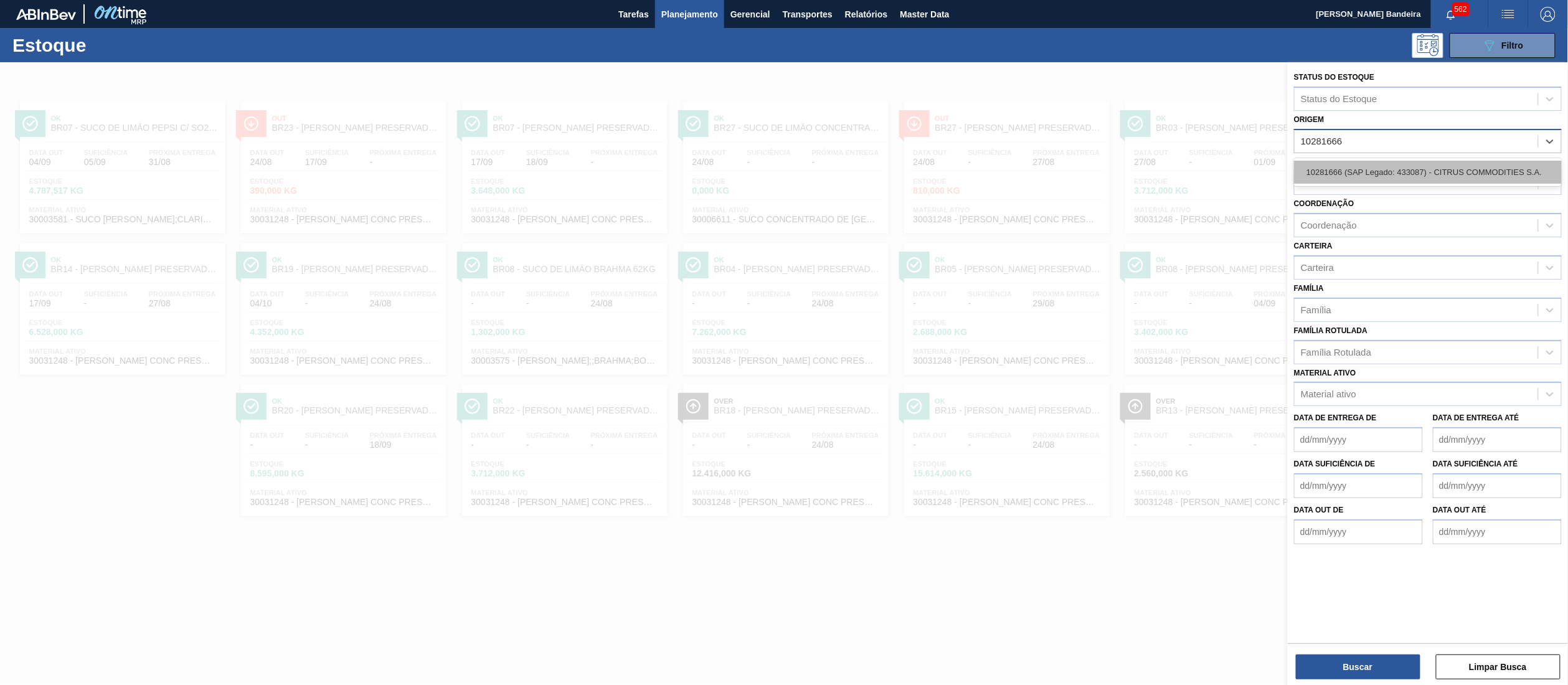
click at [1485, 174] on div "10281666 (SAP Legado: 433087) - CITRUS COMMODITIES S.A." at bounding box center [1428, 172] width 268 height 23
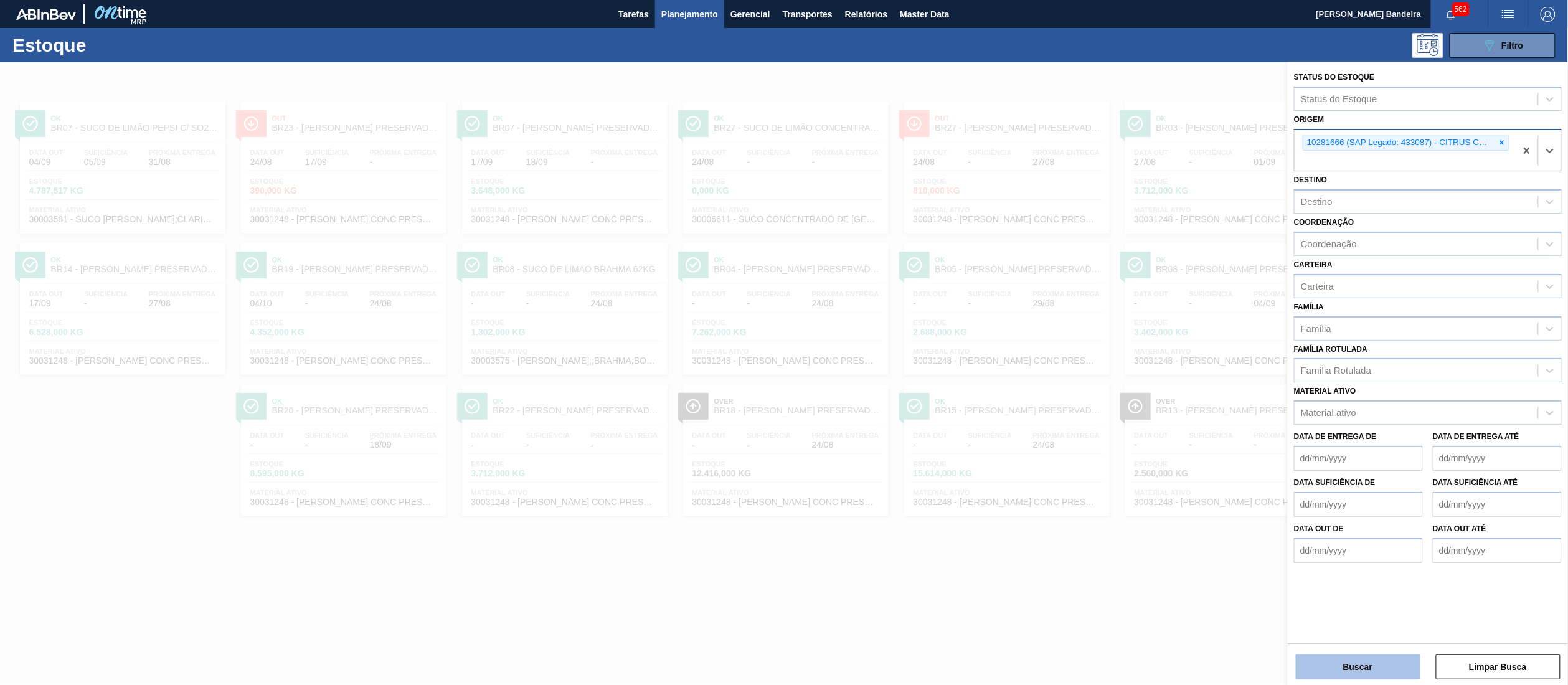
click at [1339, 665] on button "Buscar" at bounding box center [1358, 667] width 124 height 25
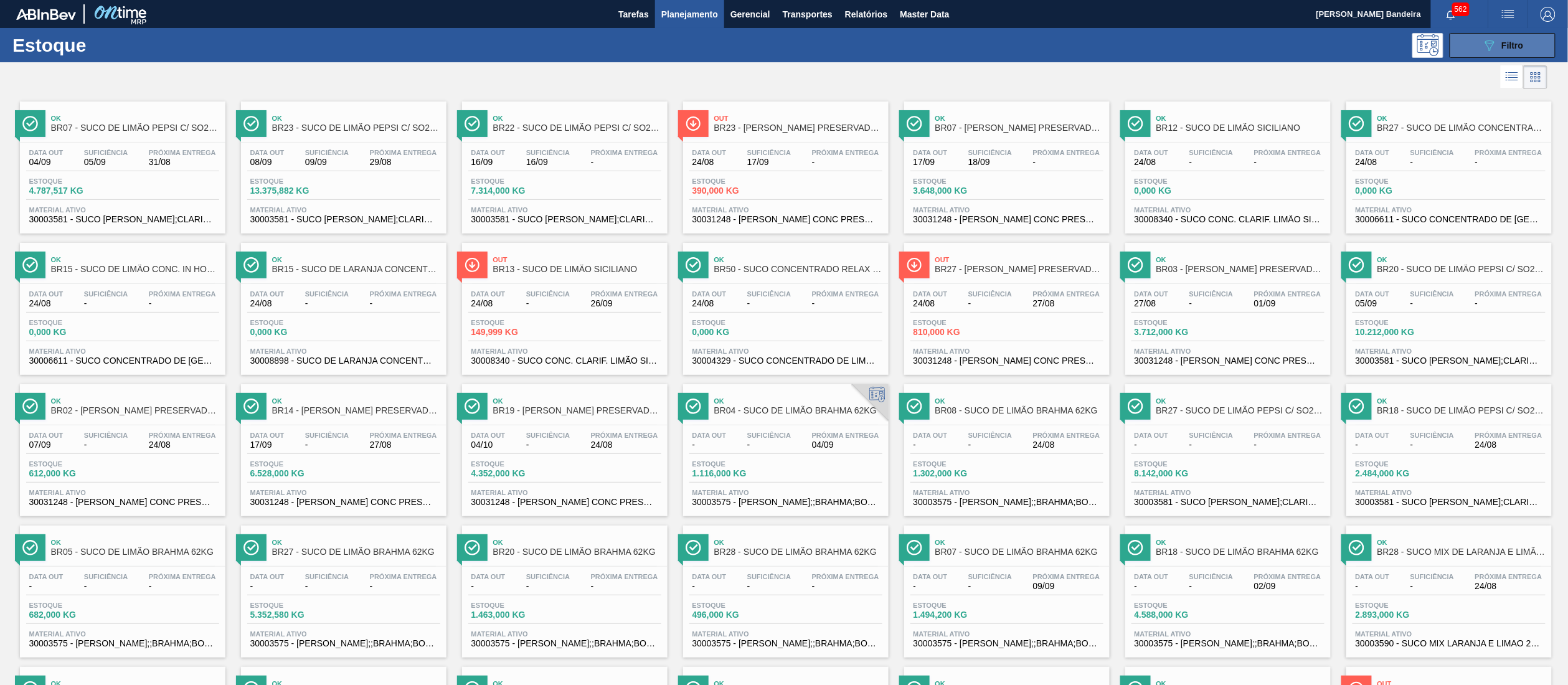
click at [1468, 52] on button "089F7B8B-B2A5-4AFE-B5C0-19BA573D28AC Filtro" at bounding box center [1502, 46] width 106 height 25
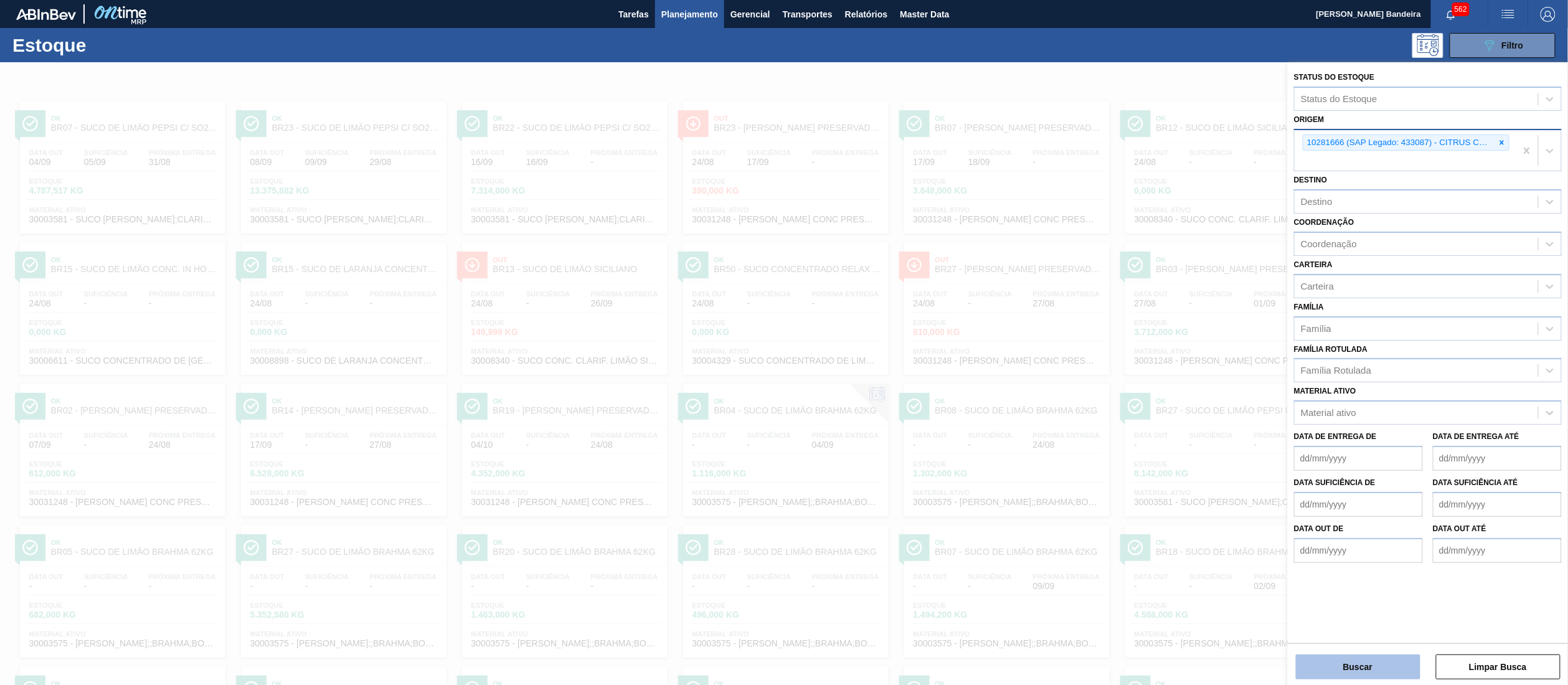
click at [1388, 665] on button "Buscar" at bounding box center [1358, 667] width 124 height 25
